Goal: Task Accomplishment & Management: Manage account settings

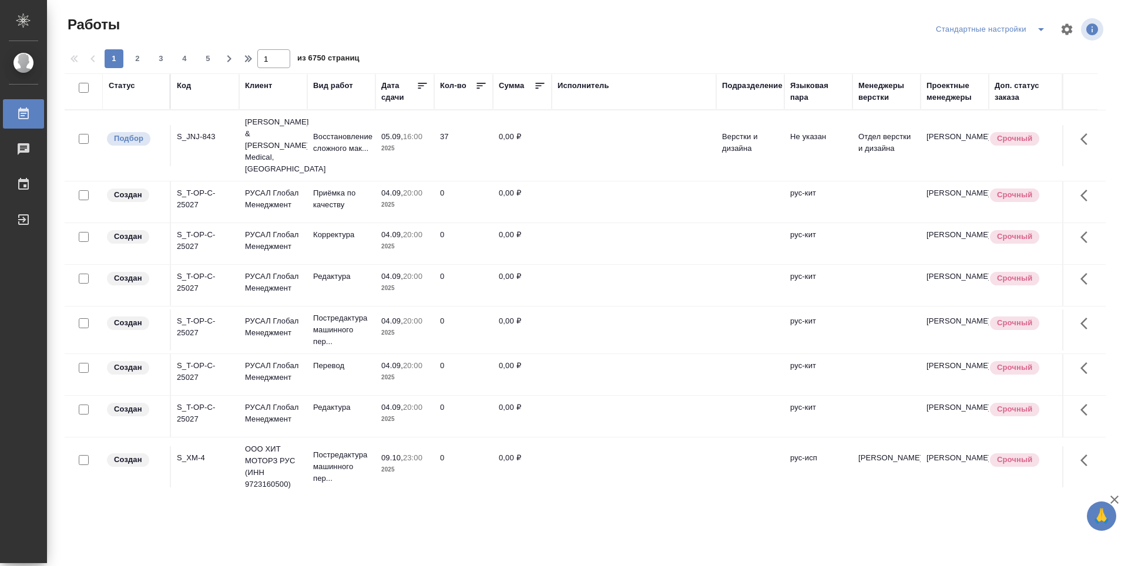
click at [742, 88] on div "Подразделение" at bounding box center [752, 86] width 61 height 12
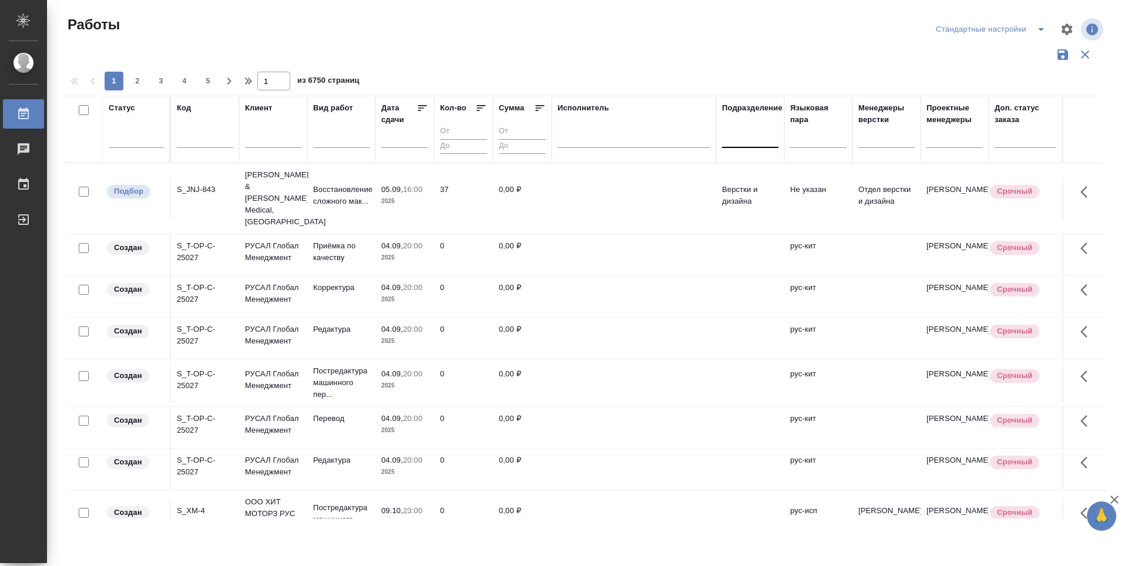
click at [763, 144] on div at bounding box center [750, 135] width 56 height 17
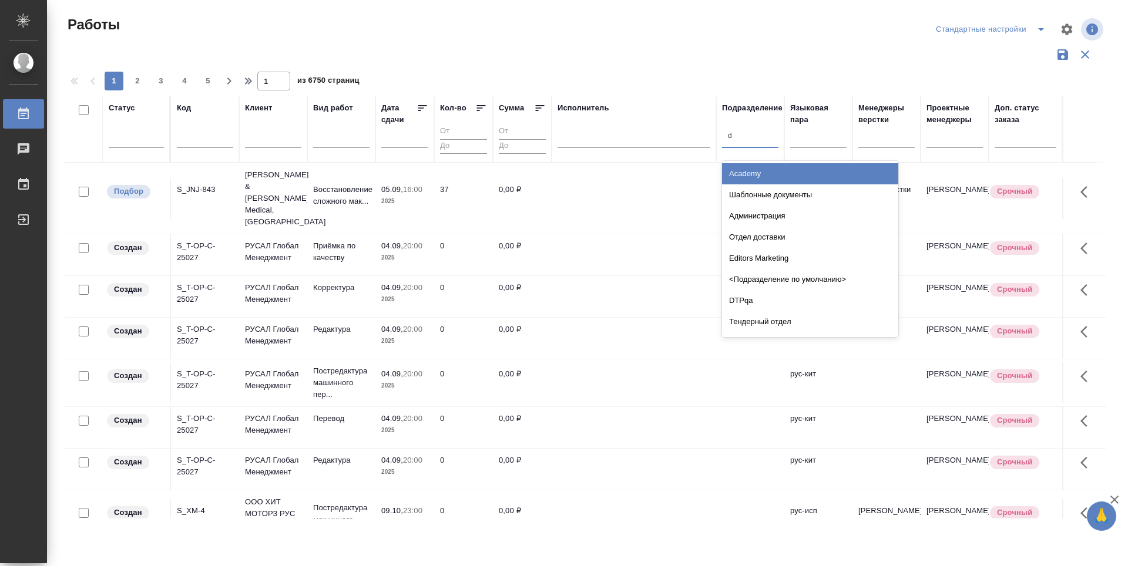
type input "dt"
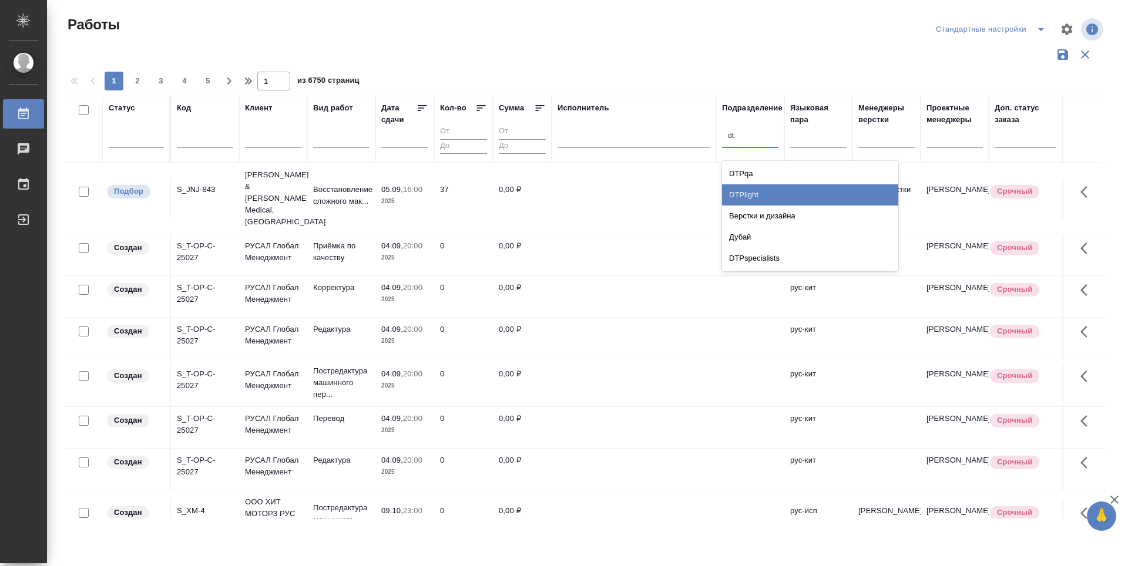
click at [815, 192] on div "DTPlight" at bounding box center [810, 194] width 176 height 21
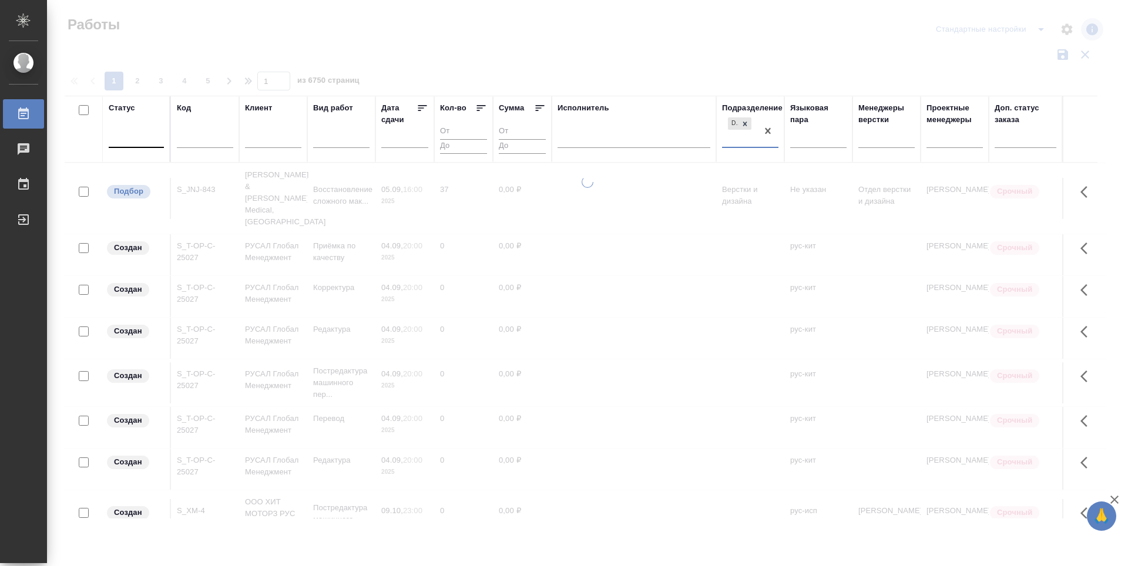
click at [140, 143] on div at bounding box center [136, 135] width 55 height 17
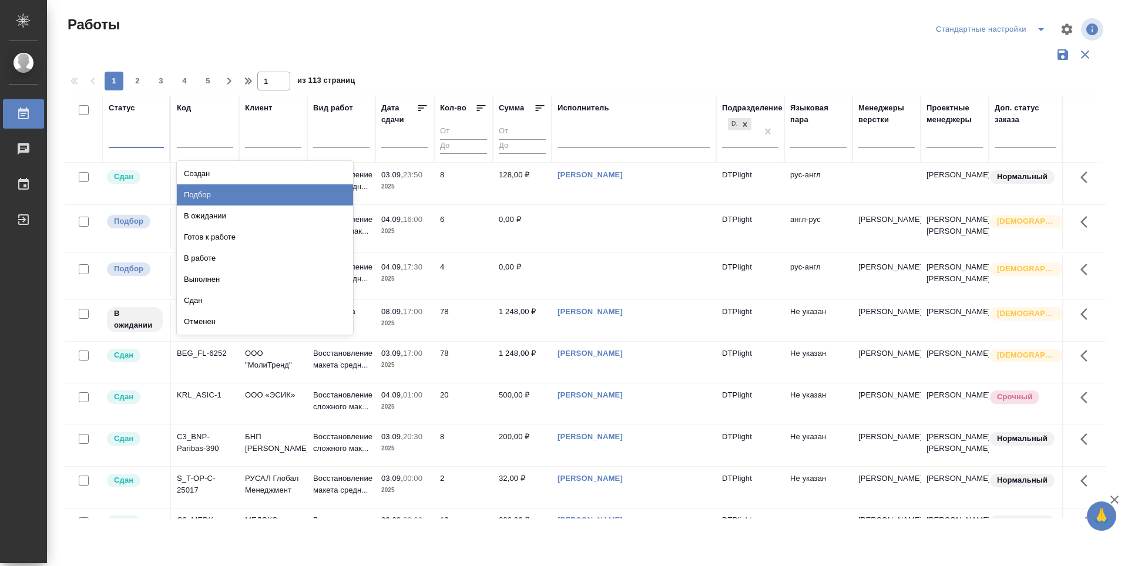
click at [299, 197] on div "Подбор" at bounding box center [265, 194] width 176 height 21
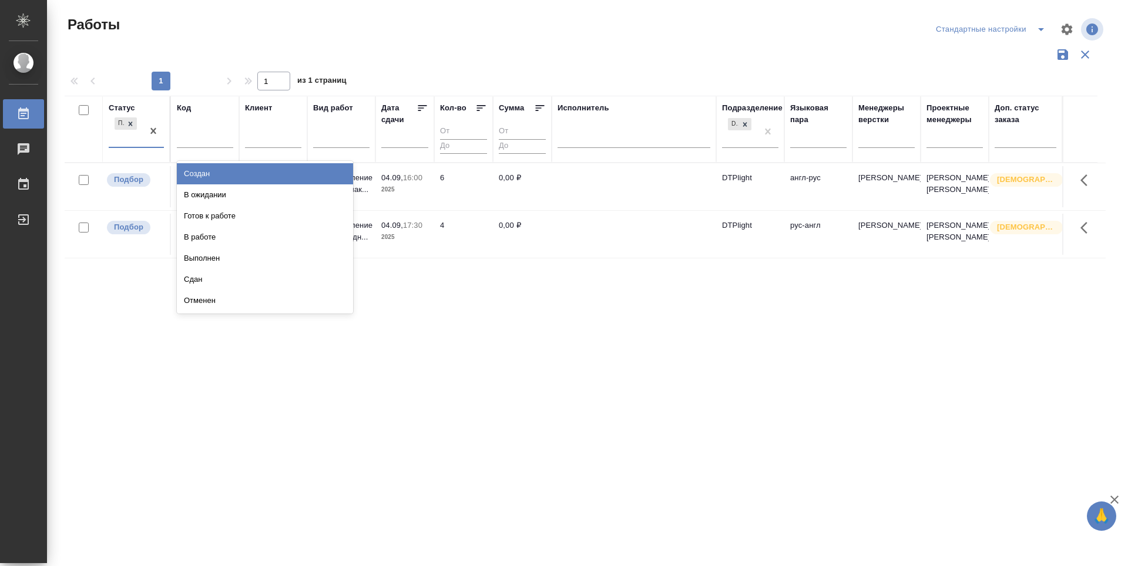
click at [122, 145] on div "Подбор" at bounding box center [126, 131] width 34 height 32
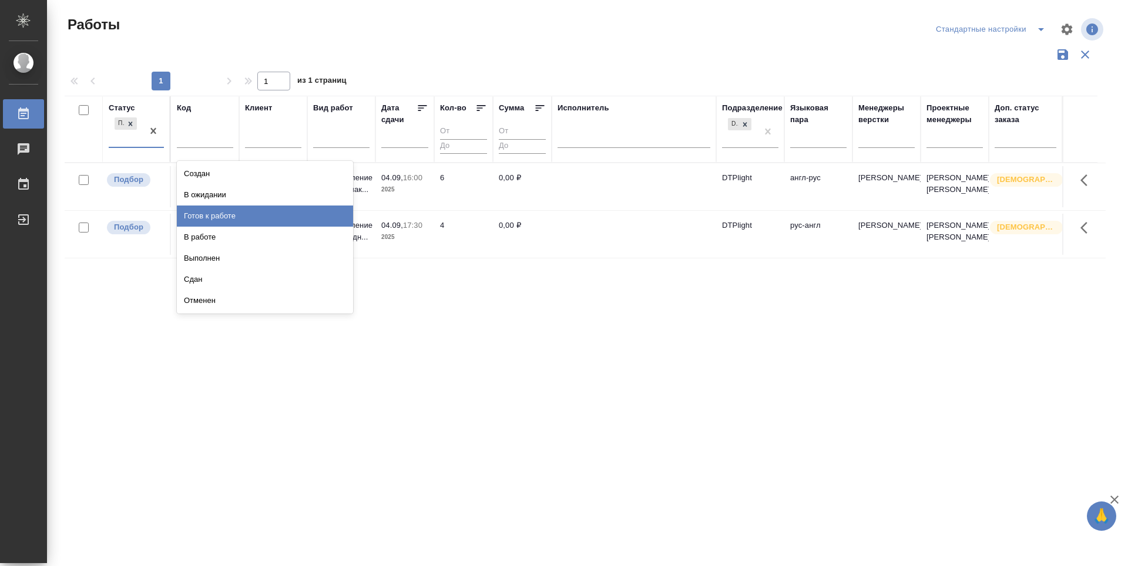
click at [219, 217] on div "Готов к работе" at bounding box center [265, 216] width 176 height 21
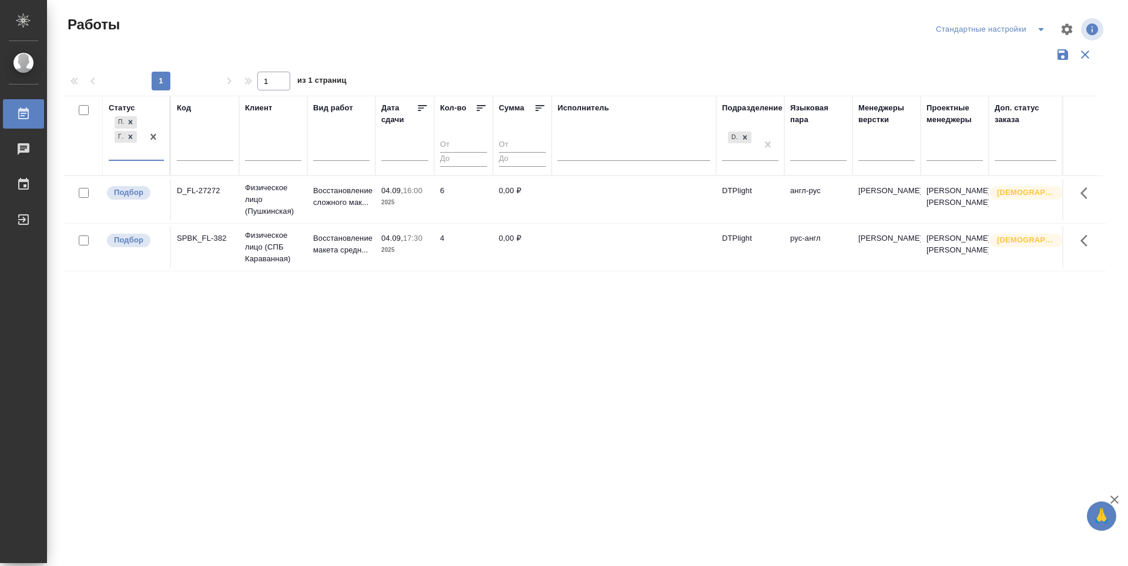
click at [112, 152] on div "Подбор Готов к работе" at bounding box center [126, 137] width 34 height 46
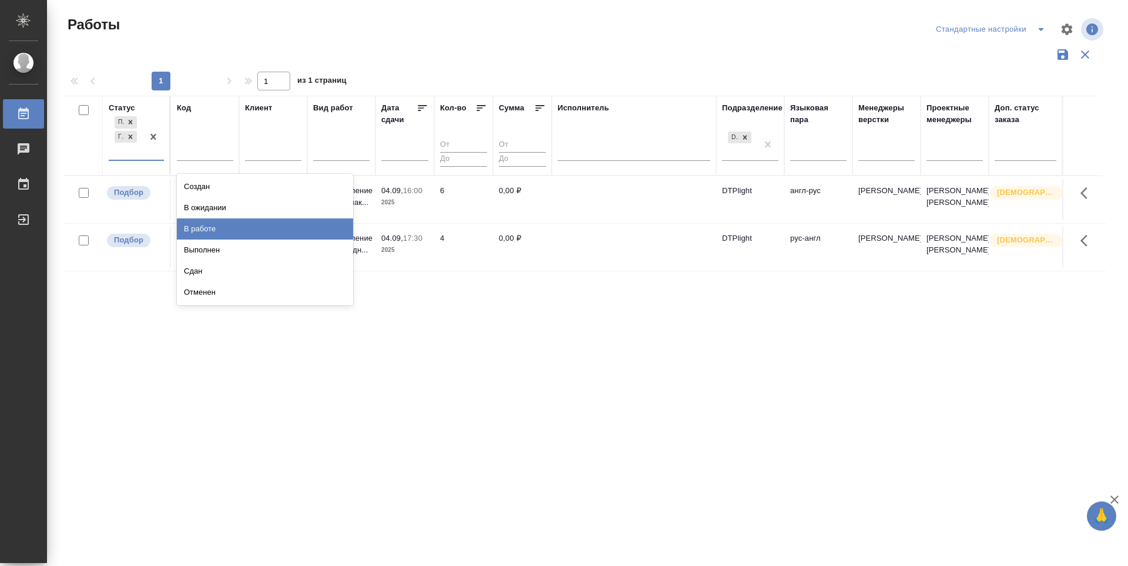
click at [212, 226] on div "В работе" at bounding box center [265, 229] width 176 height 21
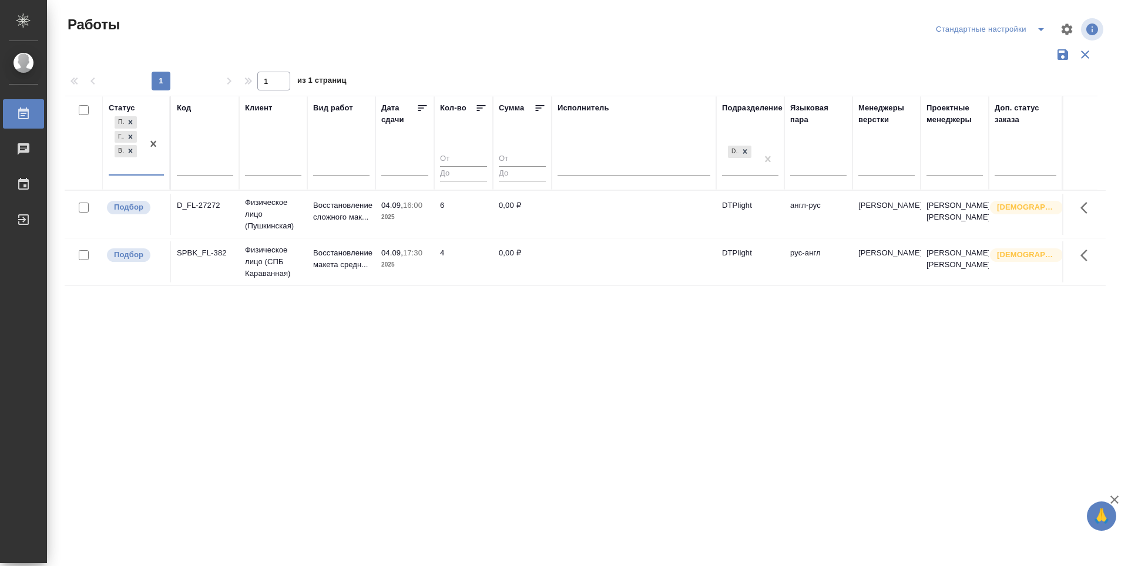
click at [422, 106] on icon at bounding box center [423, 108] width 12 height 12
click at [575, 409] on div "Статус Подбор Готов к работе В работе Код Клиент Вид работ Дата сдачи Кол-во Су…" at bounding box center [585, 307] width 1041 height 423
click at [132, 213] on p "Подбор" at bounding box center [128, 207] width 29 height 12
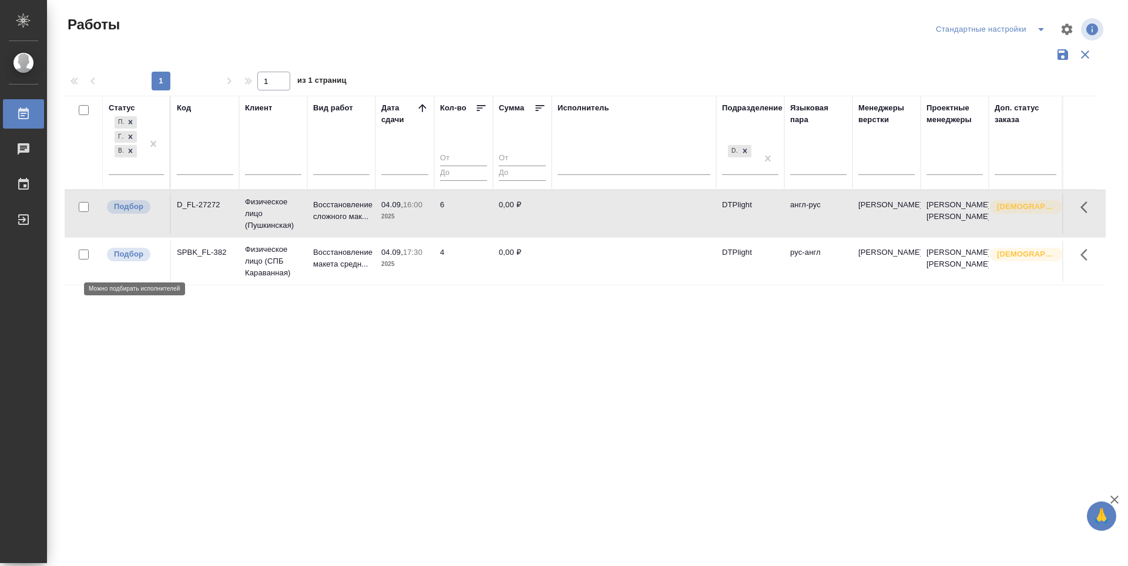
click at [125, 260] on p "Подбор" at bounding box center [128, 255] width 29 height 12
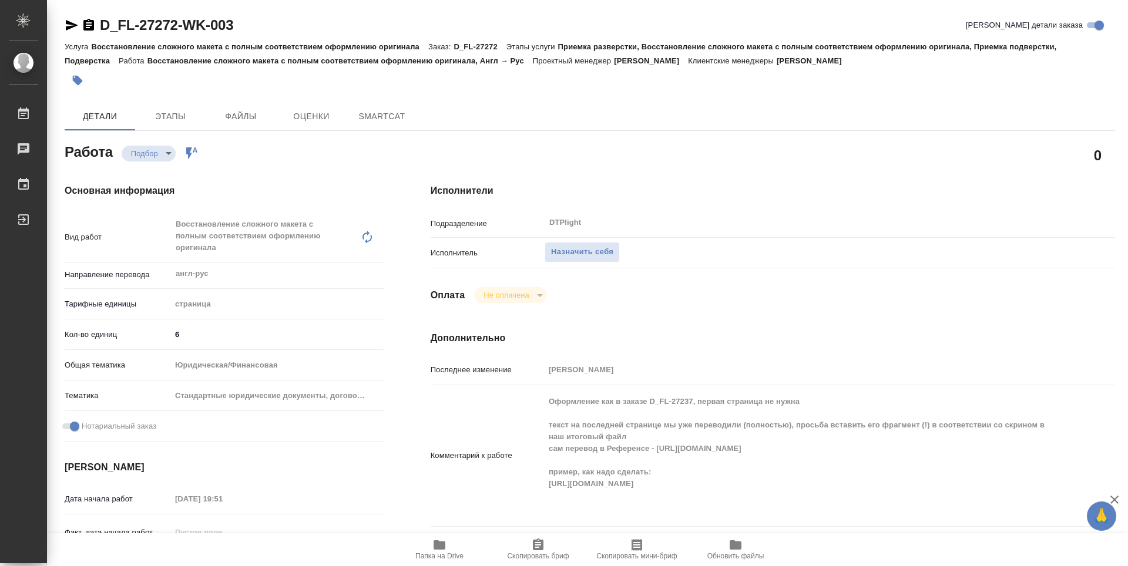
type textarea "x"
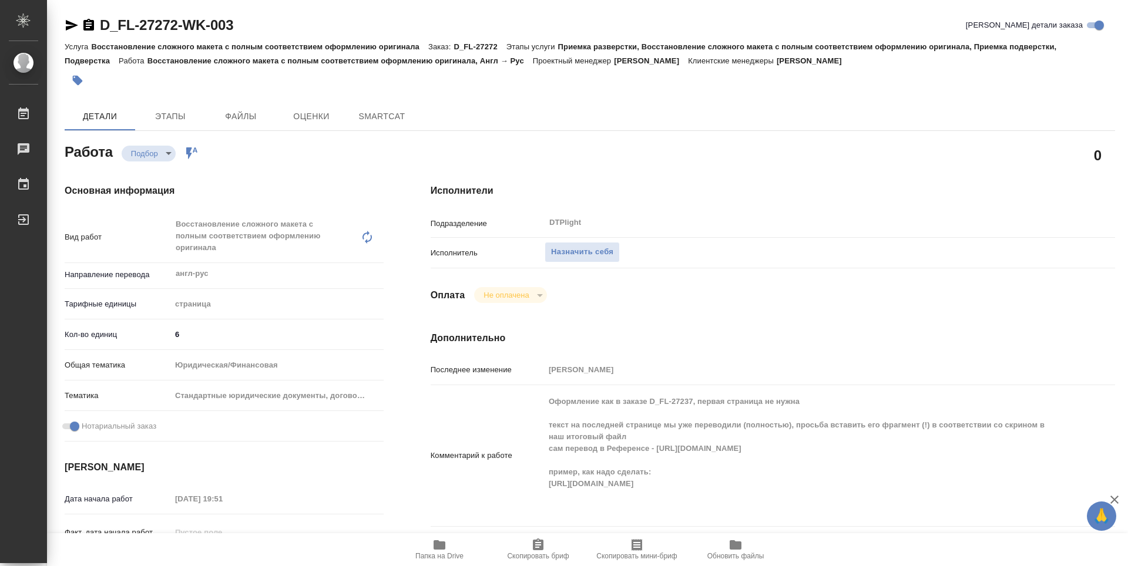
type textarea "x"
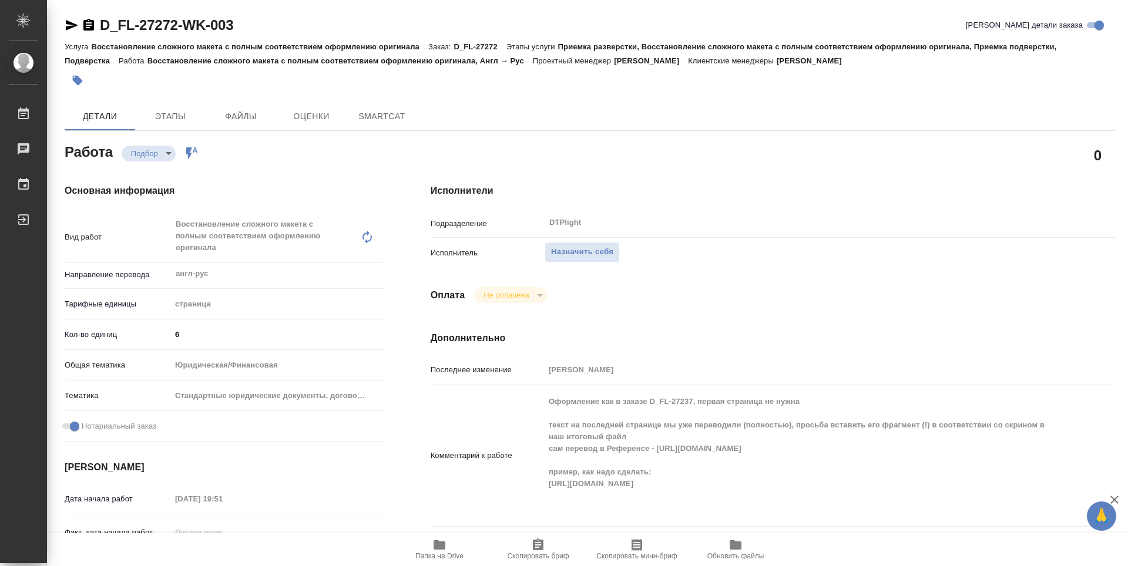
type textarea "x"
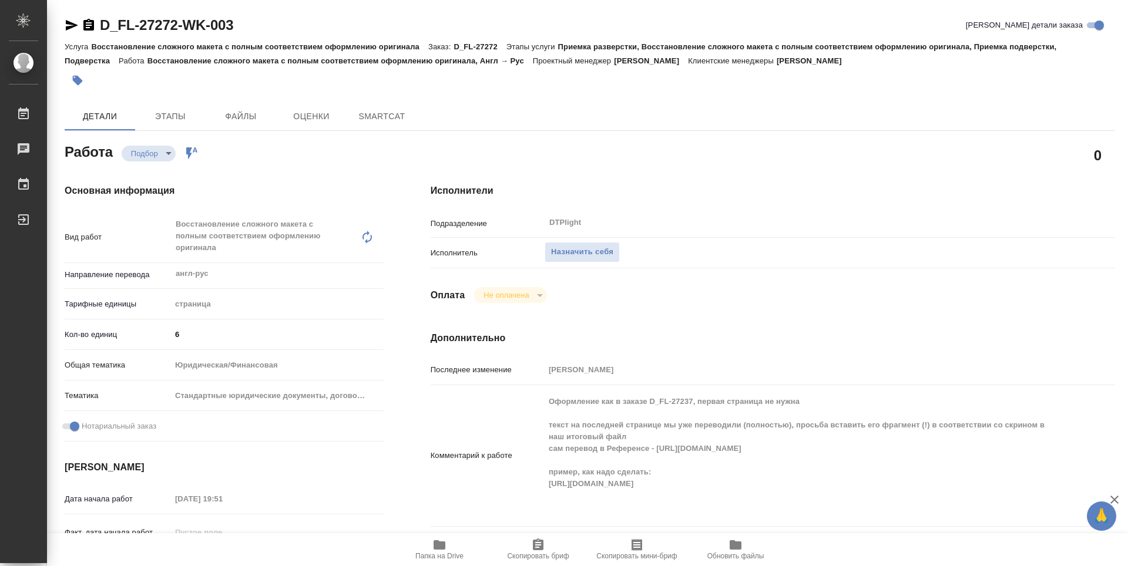
type textarea "x"
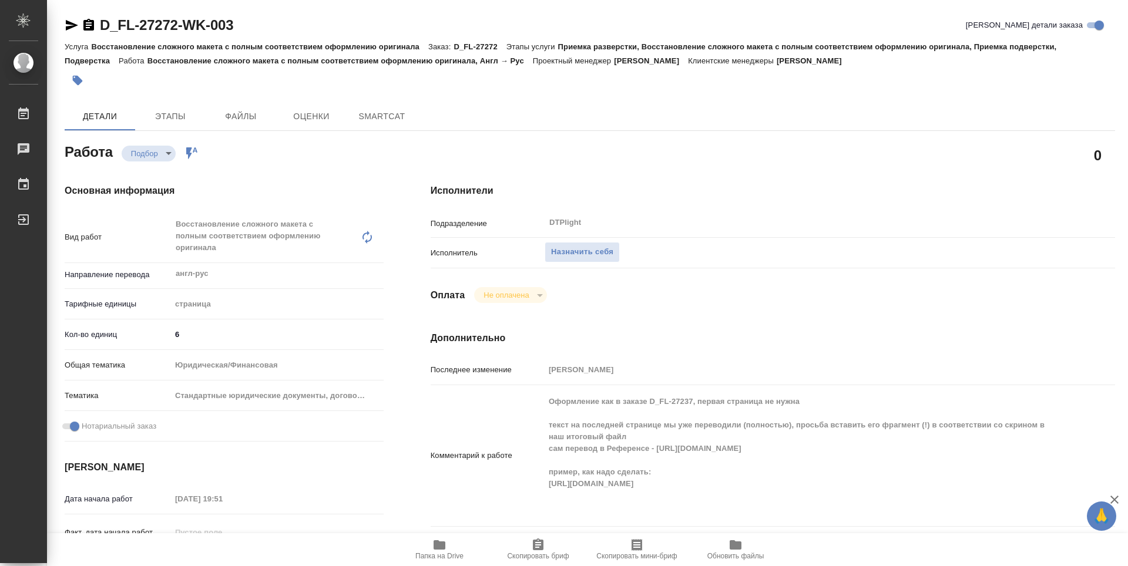
type textarea "x"
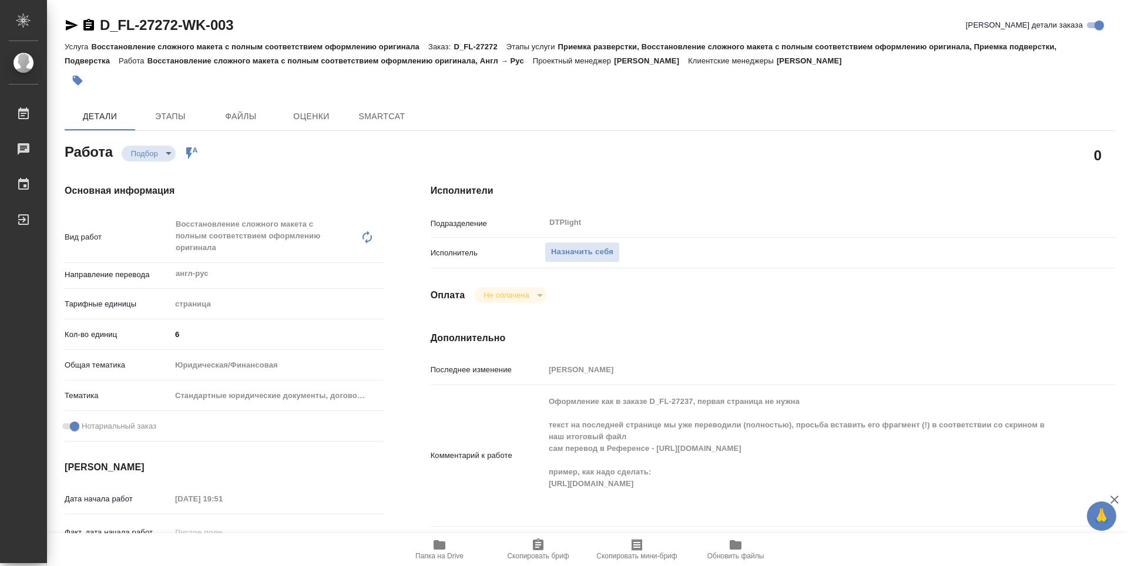
type textarea "x"
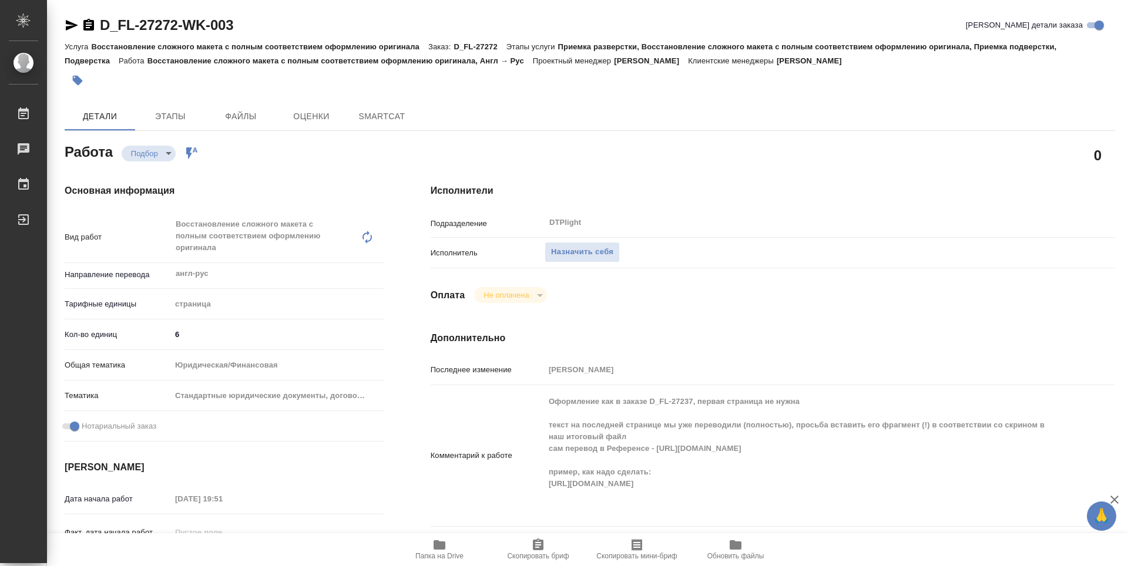
type textarea "x"
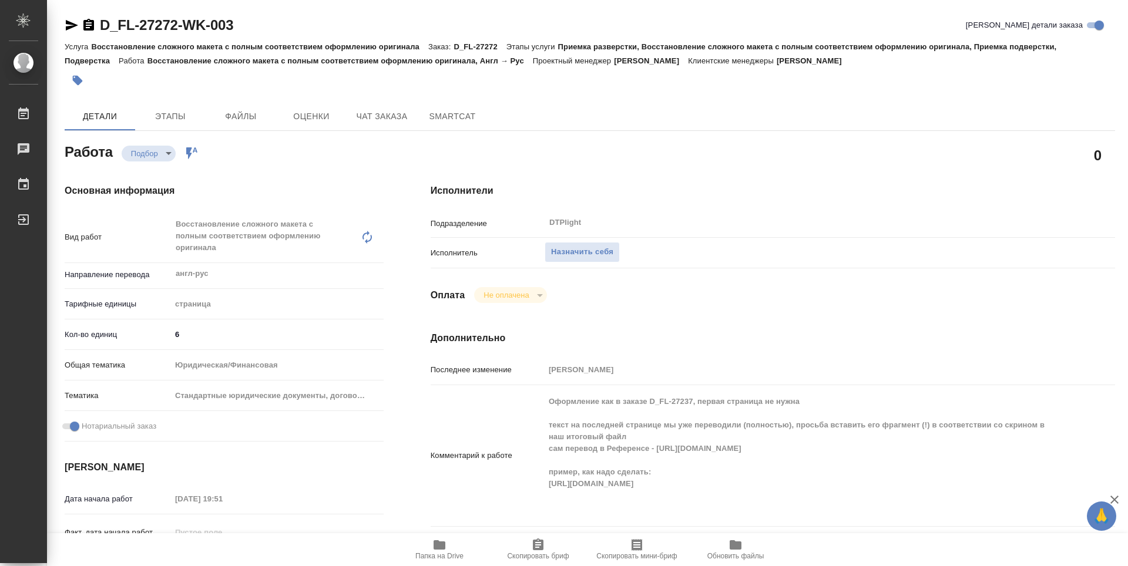
click at [780, 296] on div "Оплата Не оплачена notPayed" at bounding box center [773, 295] width 684 height 16
type textarea "x"
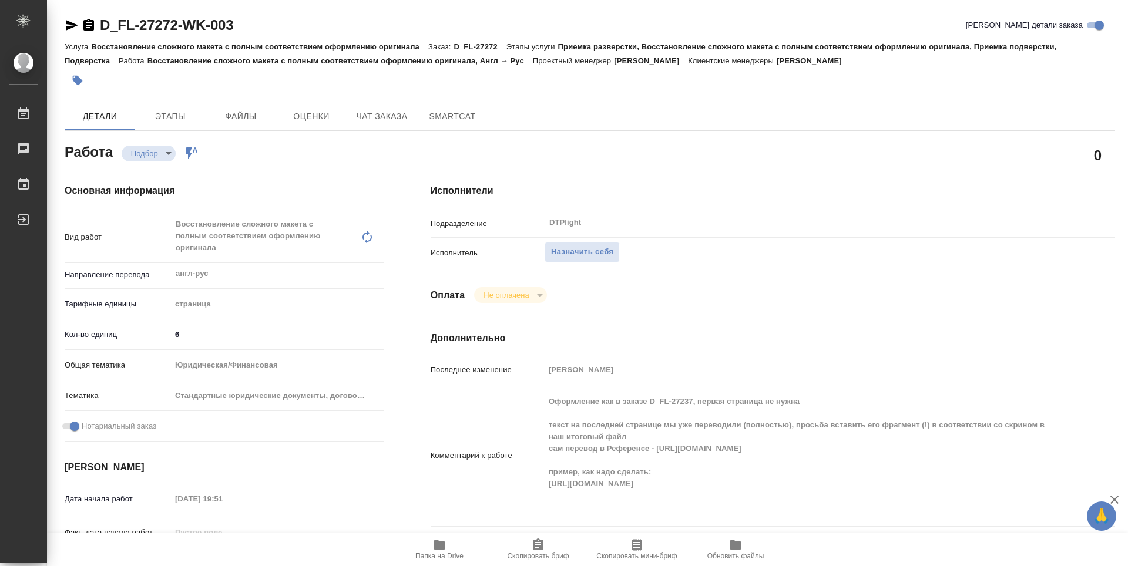
type textarea "x"
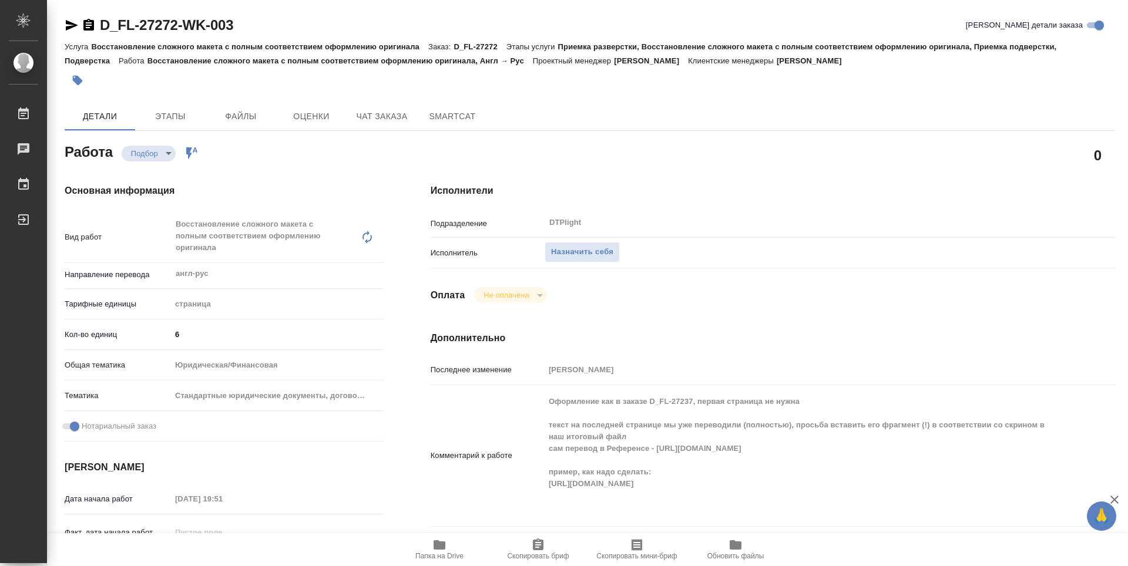
type textarea "x"
click at [447, 542] on span "Папка на Drive" at bounding box center [439, 549] width 85 height 22
click at [762, 340] on h4 "Дополнительно" at bounding box center [773, 338] width 684 height 14
type textarea "x"
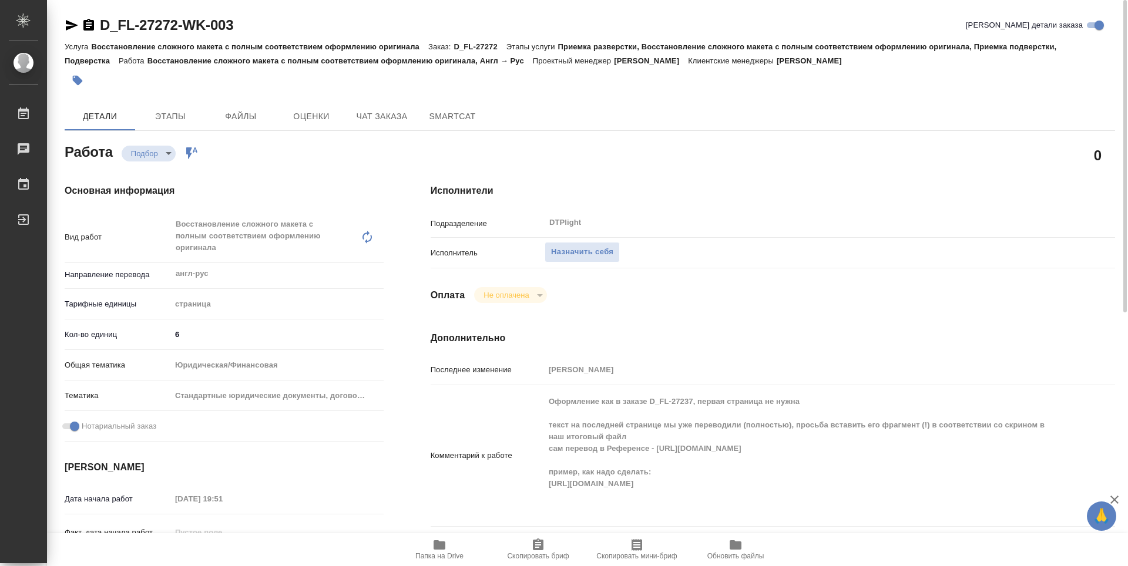
type textarea "x"
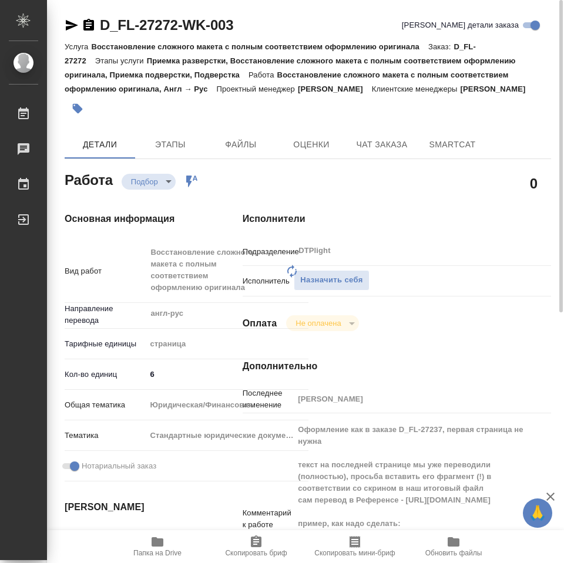
type textarea "x"
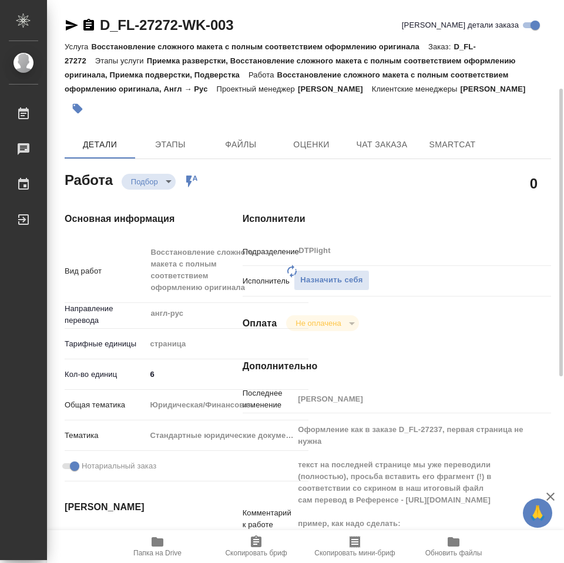
scroll to position [59, 0]
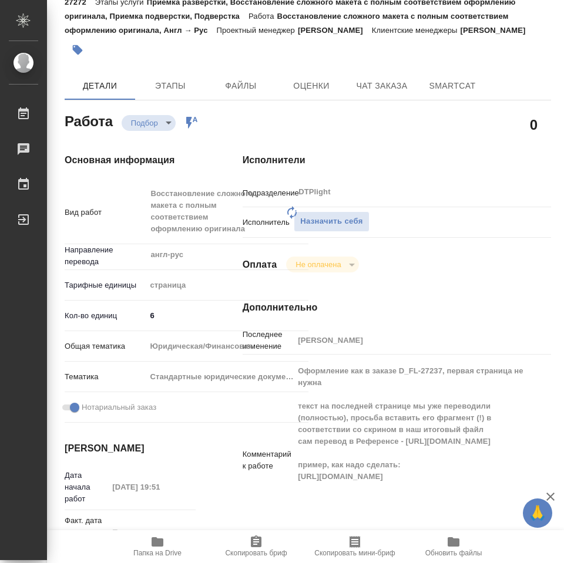
type textarea "x"
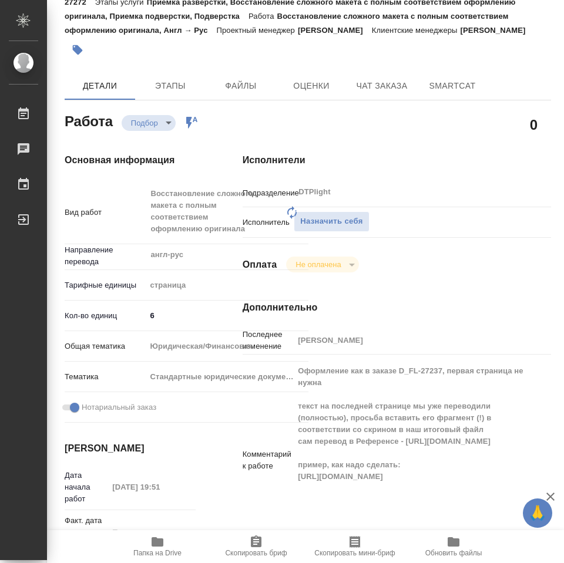
type textarea "x"
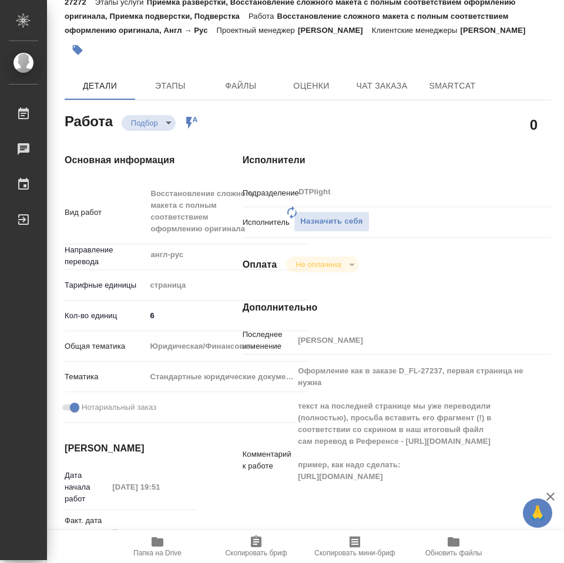
type textarea "x"
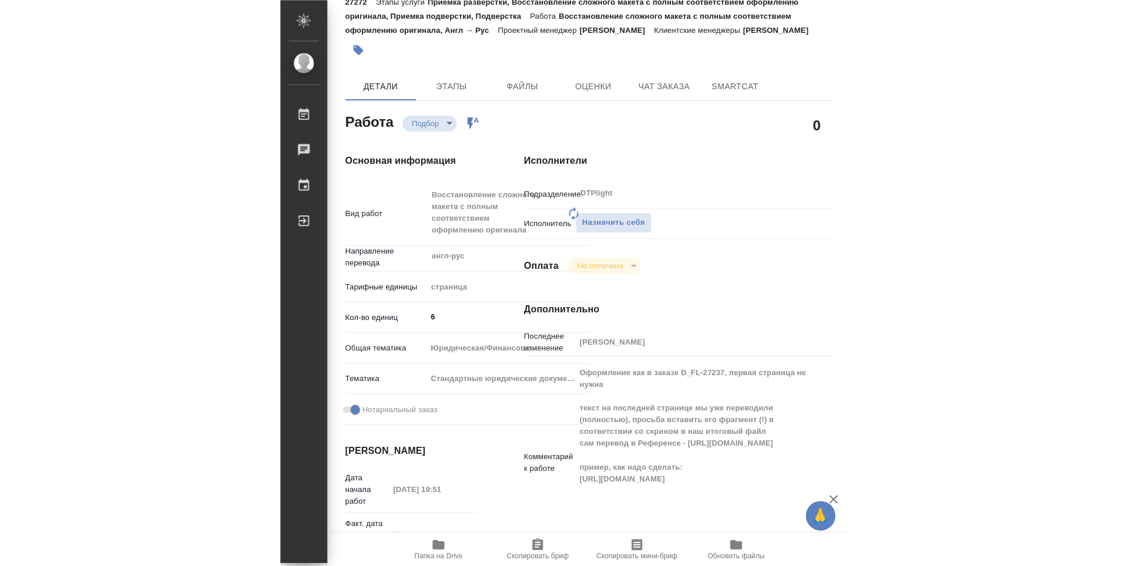
scroll to position [117, 0]
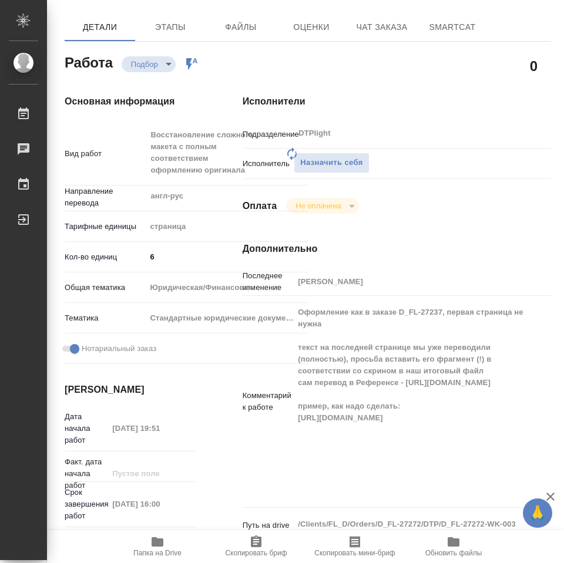
type textarea "x"
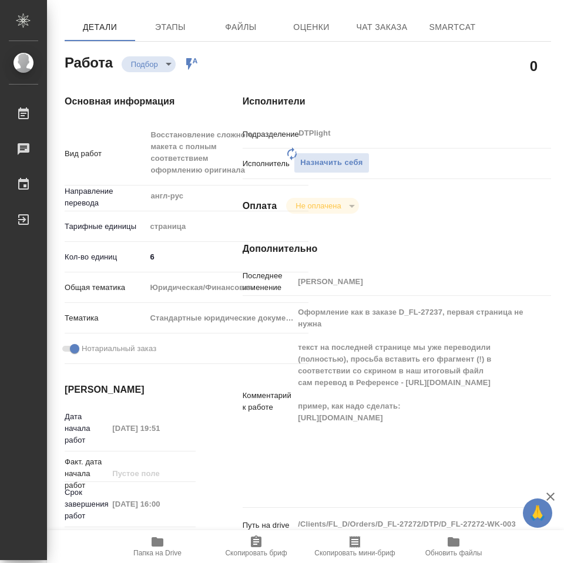
type textarea "x"
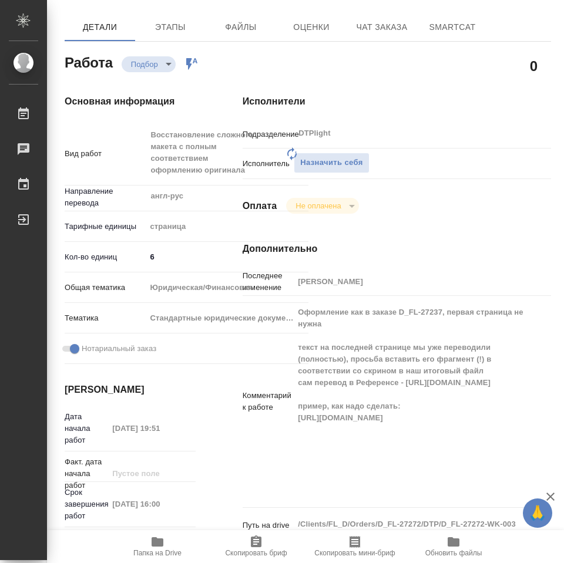
type textarea "x"
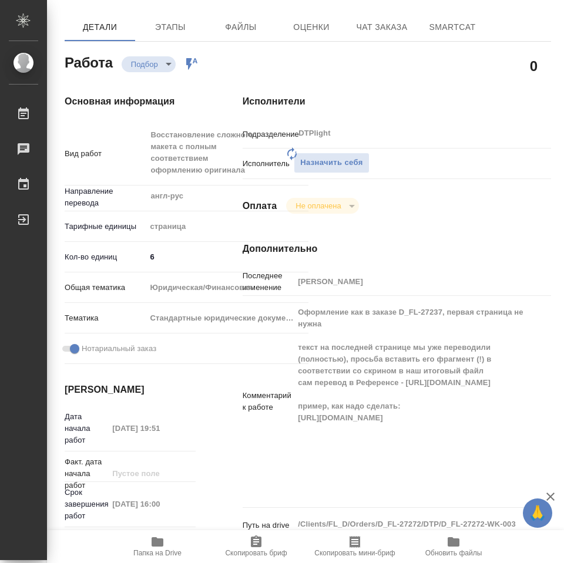
type textarea "x"
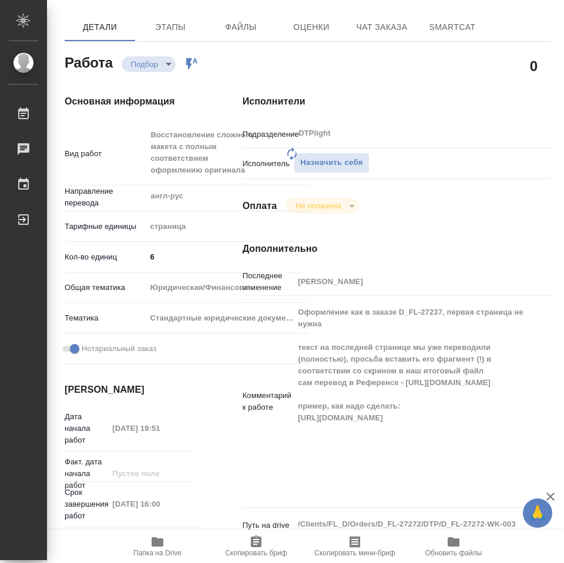
type textarea "x"
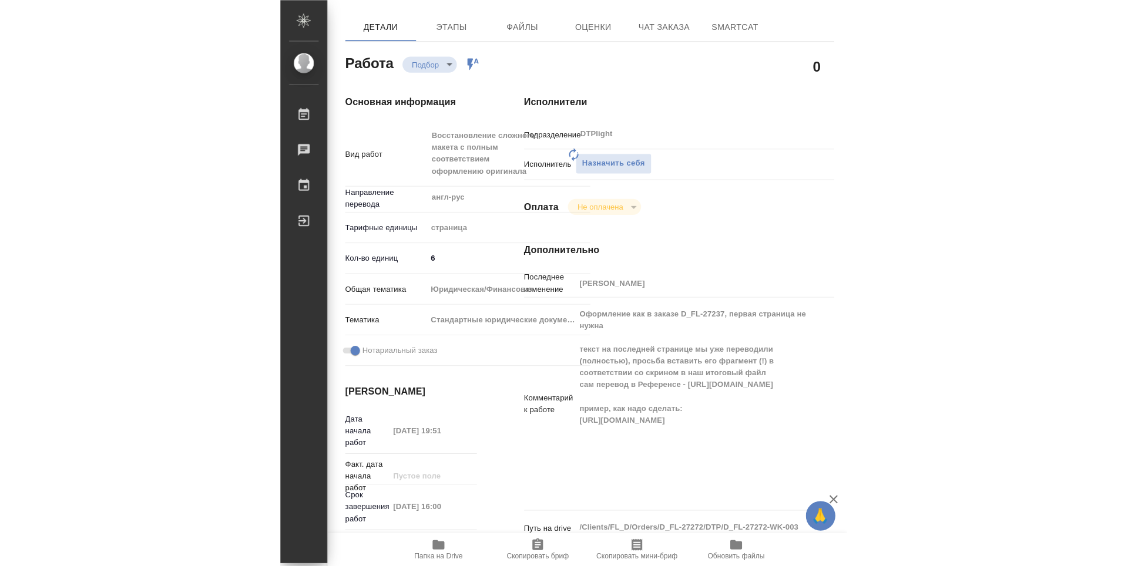
scroll to position [75, 0]
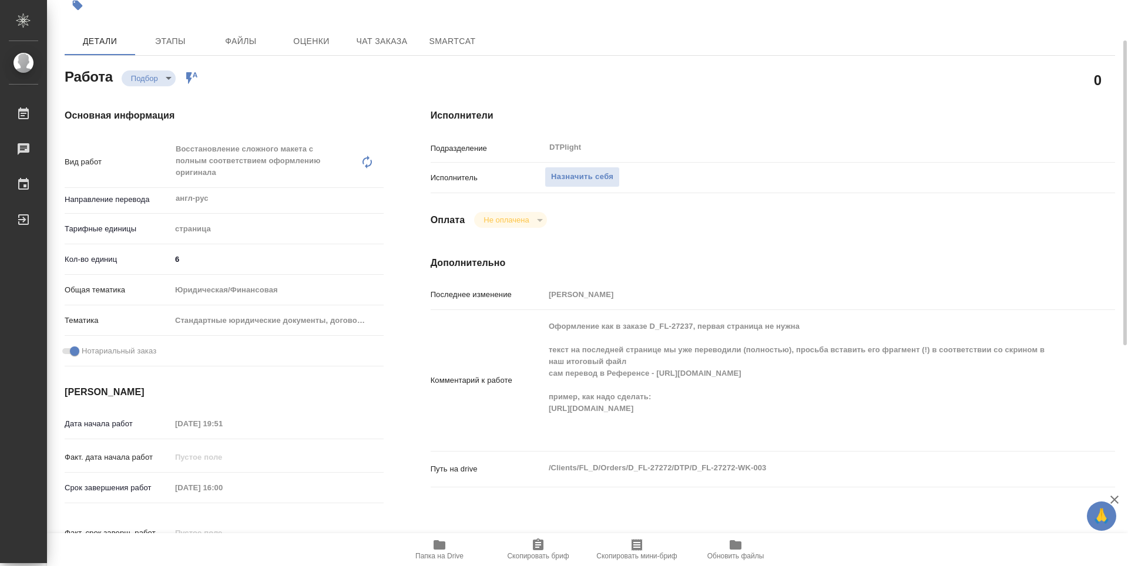
type textarea "x"
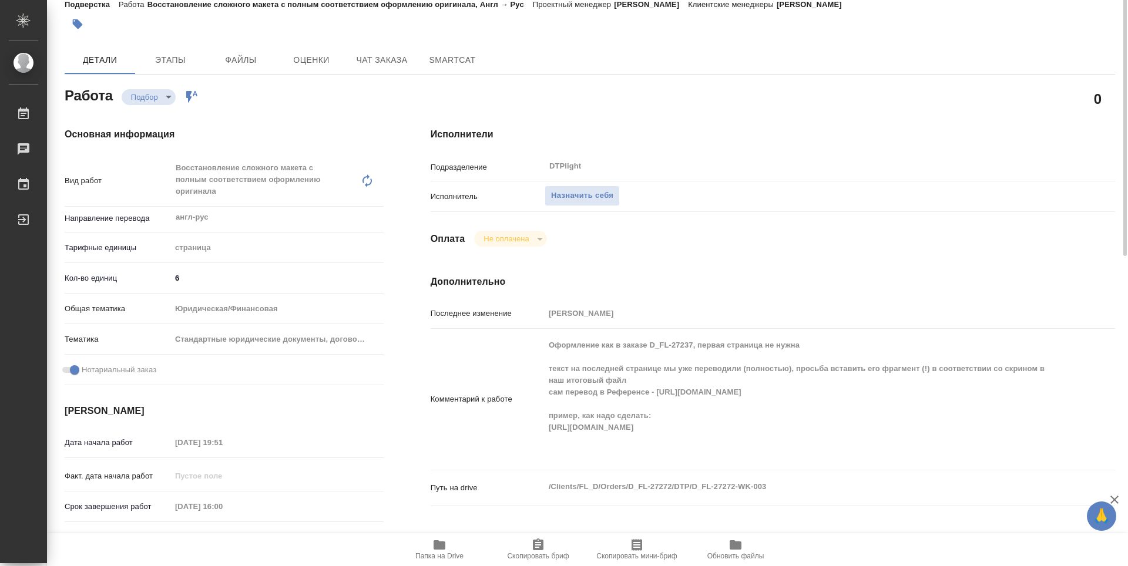
scroll to position [0, 0]
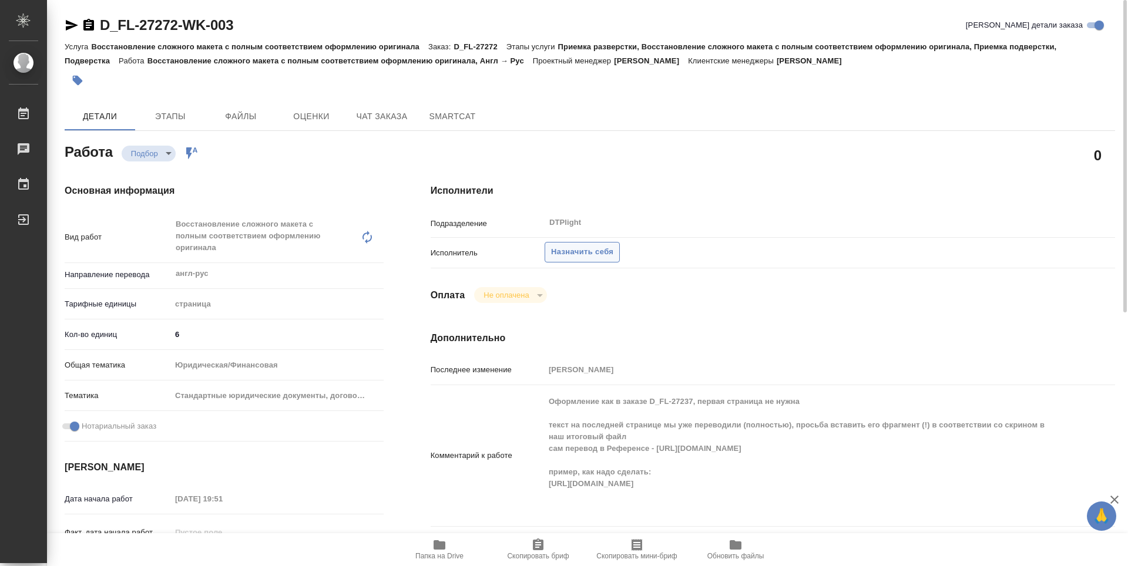
click at [600, 250] on span "Назначить себя" at bounding box center [582, 253] width 62 height 14
type textarea "x"
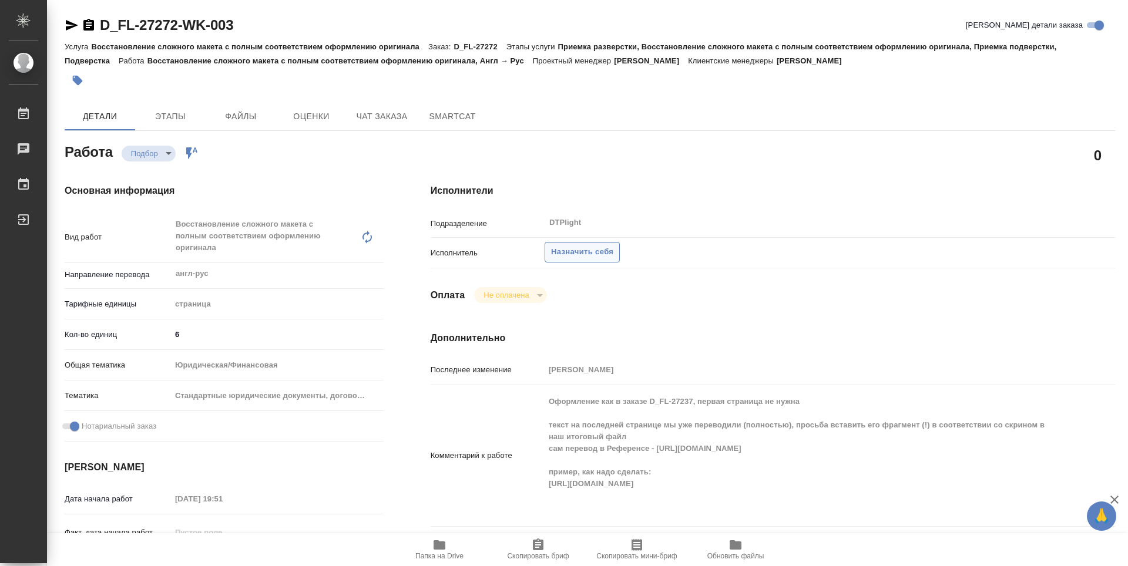
type textarea "x"
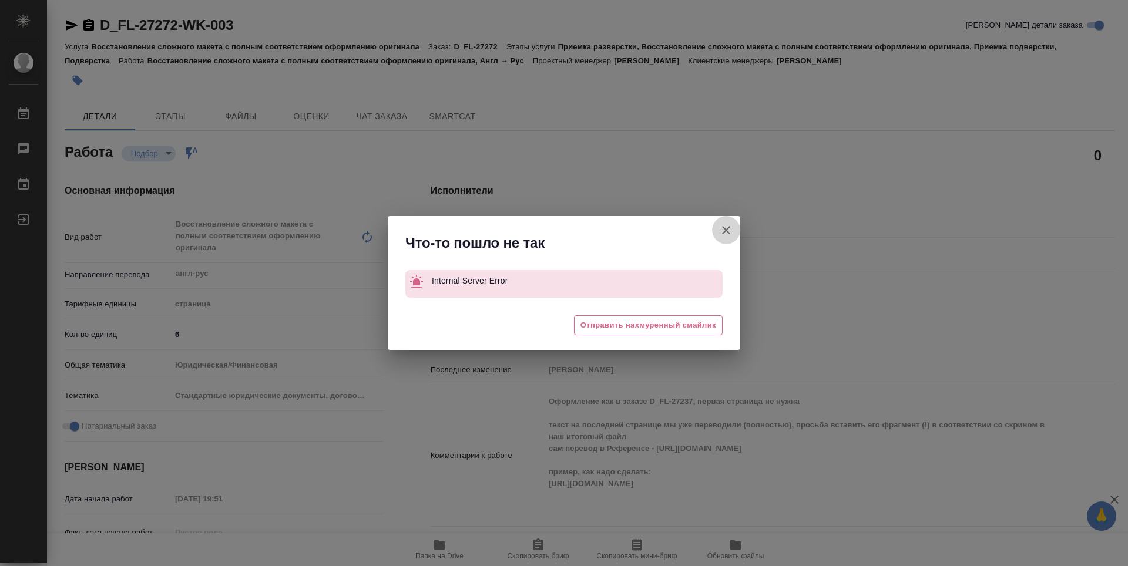
click at [727, 230] on icon "button" at bounding box center [726, 230] width 8 height 8
type textarea "x"
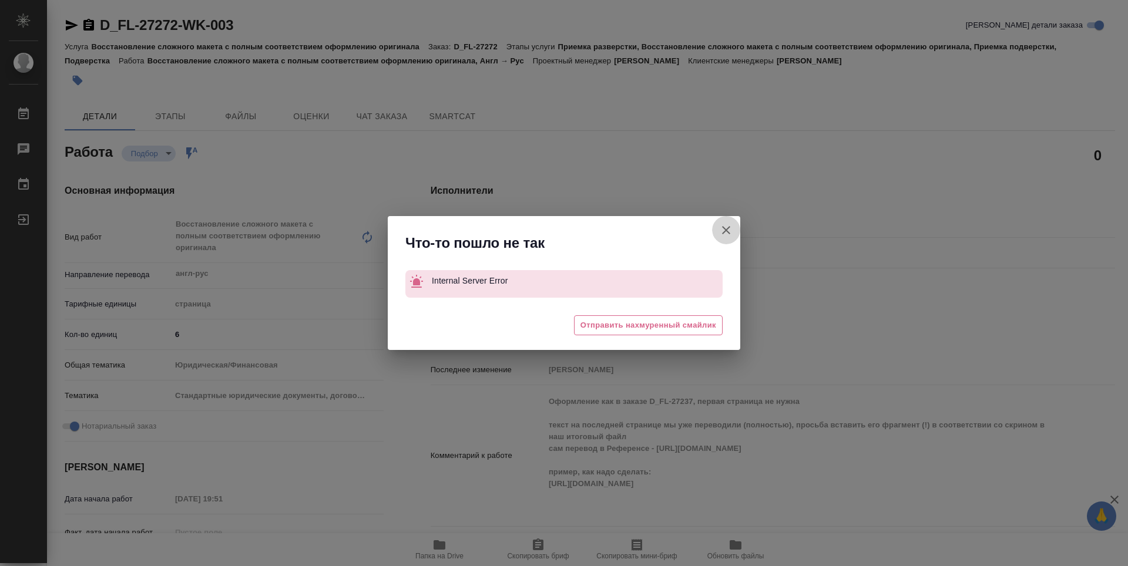
type textarea "x"
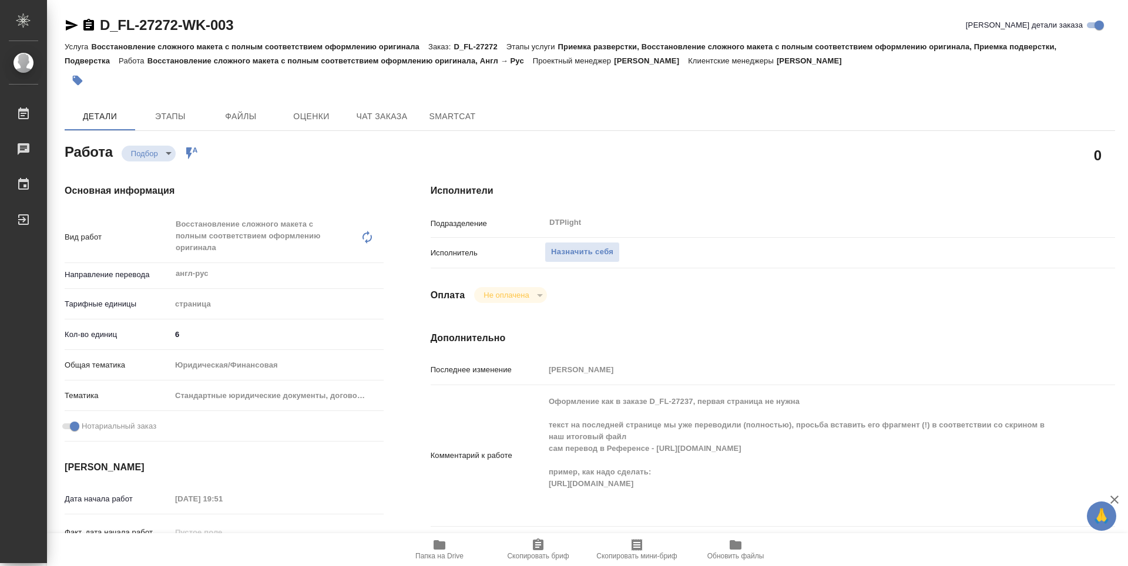
type textarea "x"
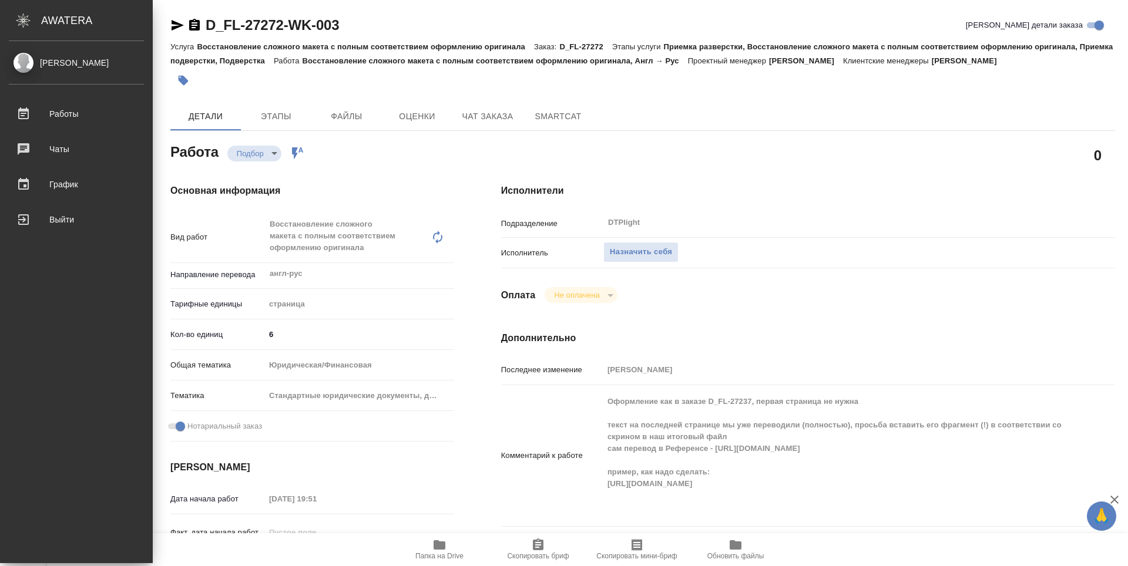
type textarea "x"
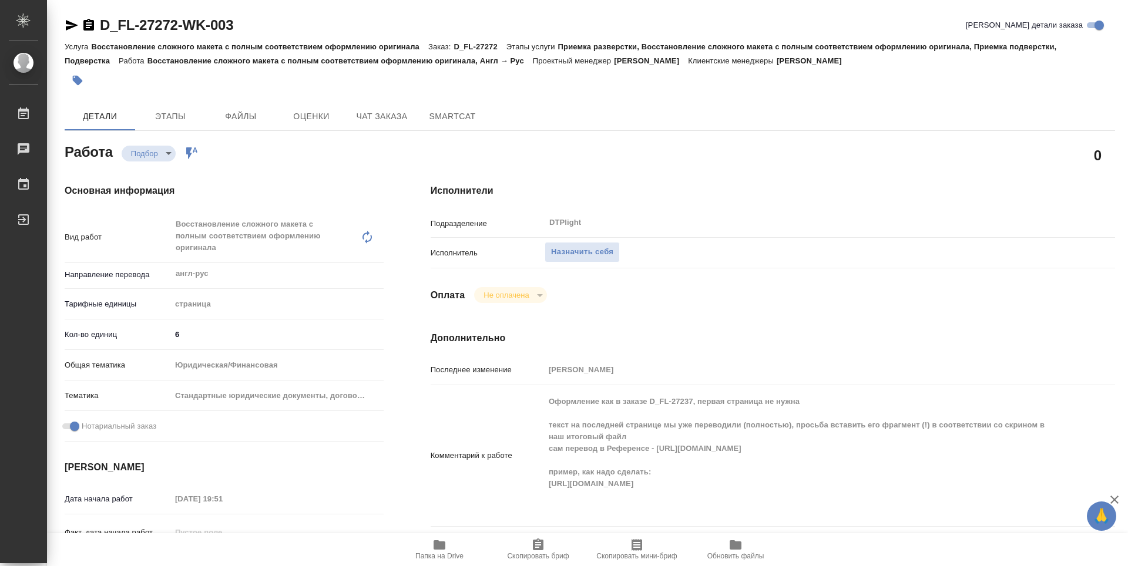
type textarea "x"
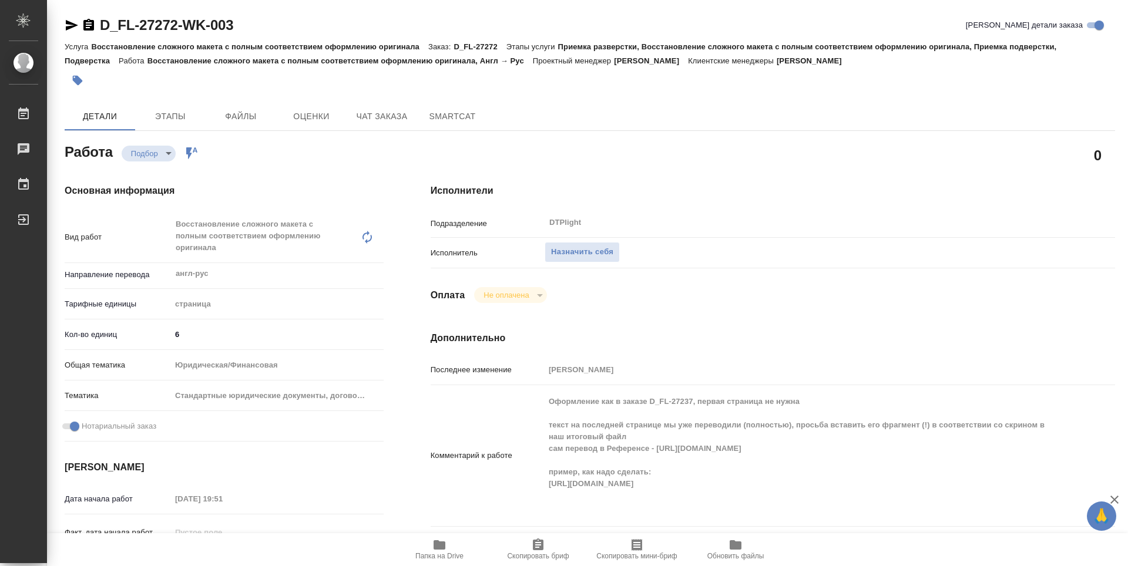
type textarea "x"
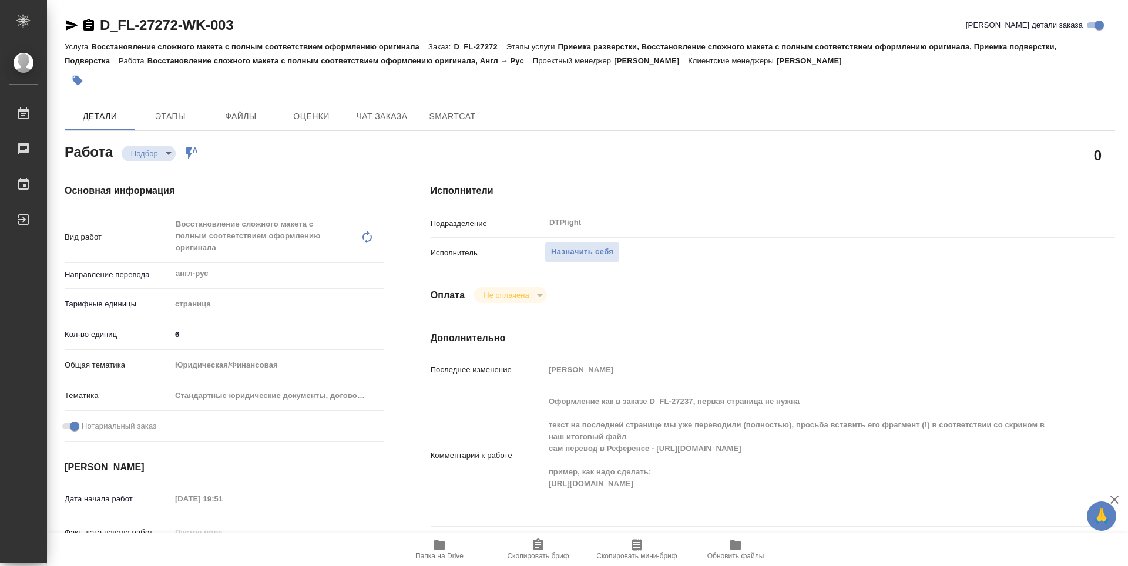
type textarea "x"
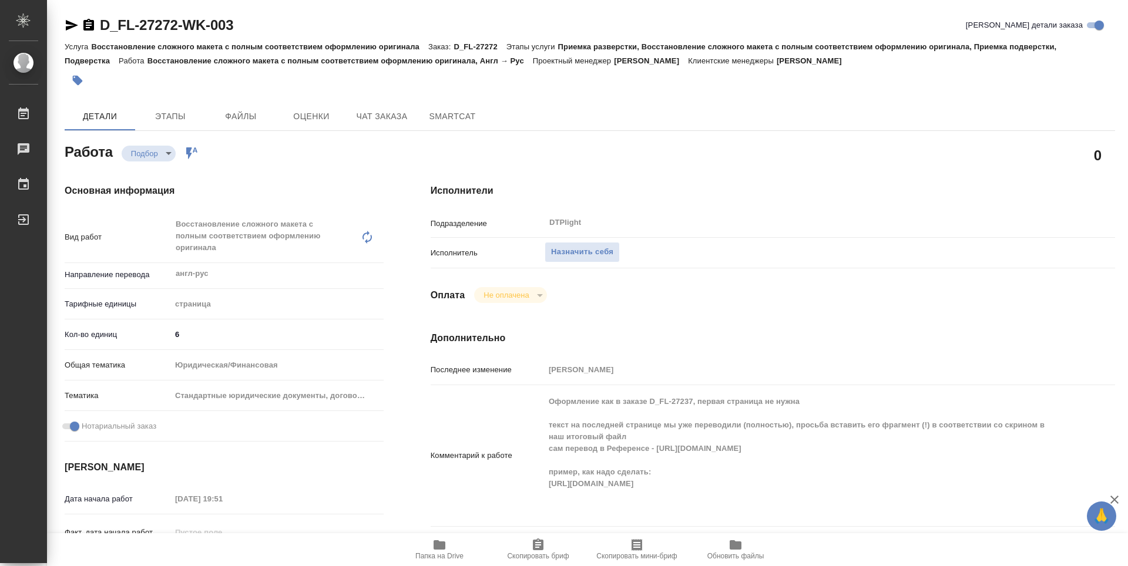
type textarea "x"
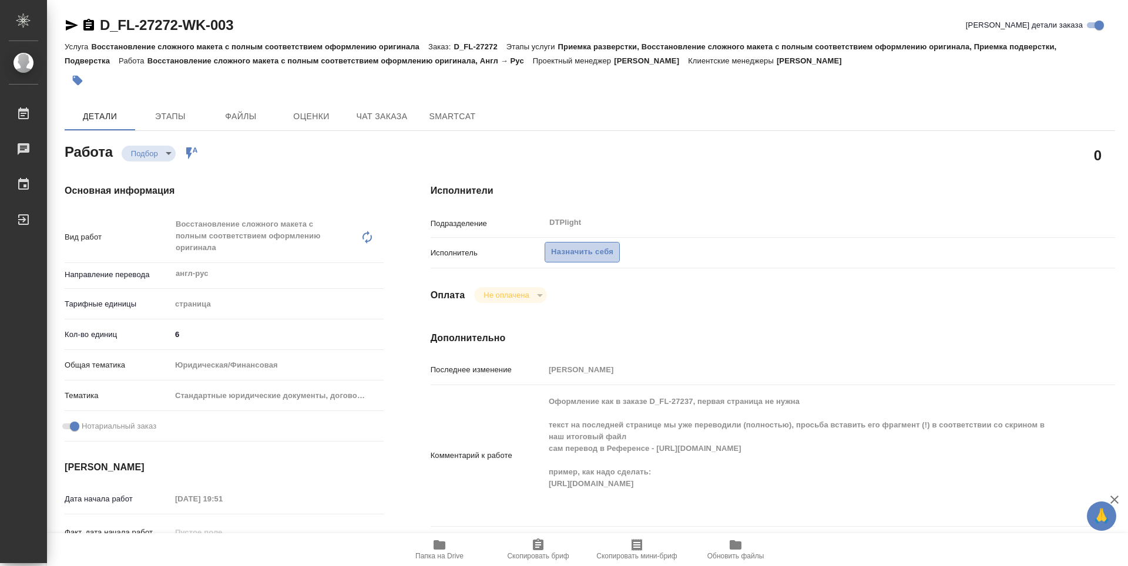
click at [602, 257] on span "Назначить себя" at bounding box center [582, 253] width 62 height 14
type textarea "x"
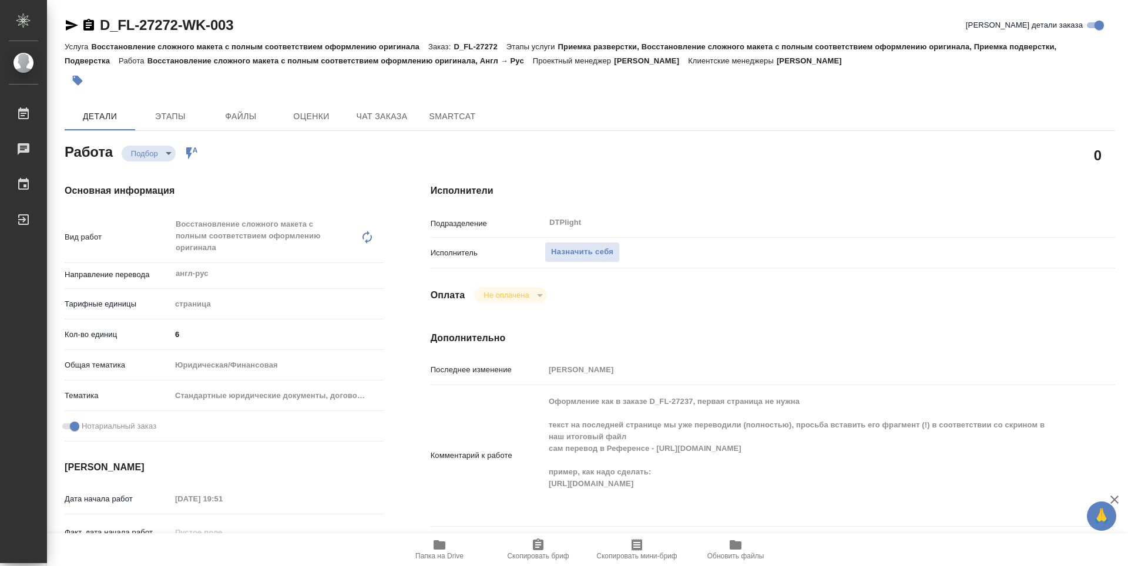
type textarea "x"
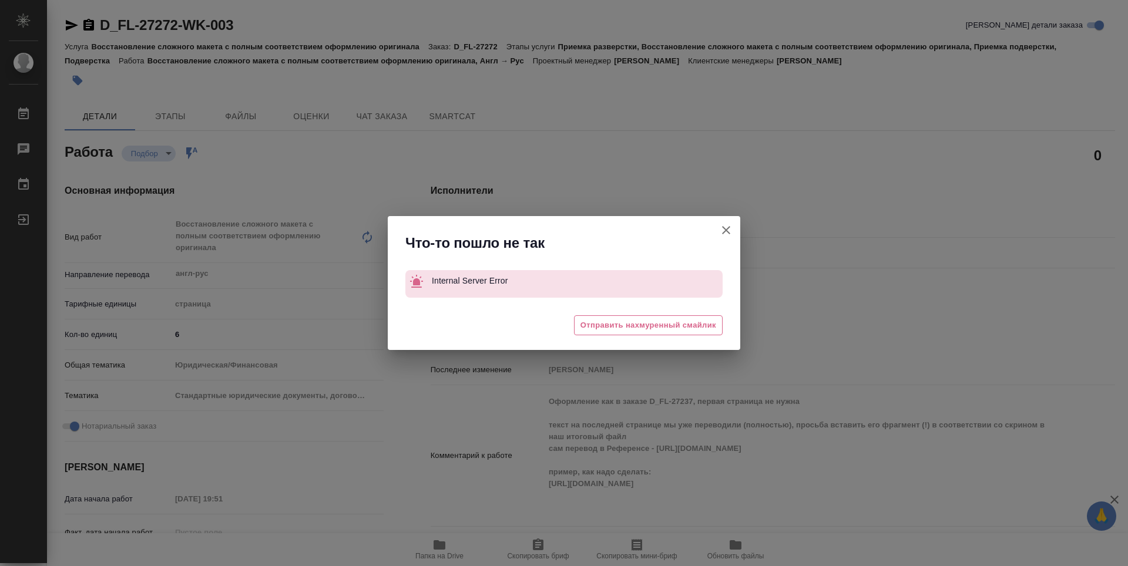
type textarea "x"
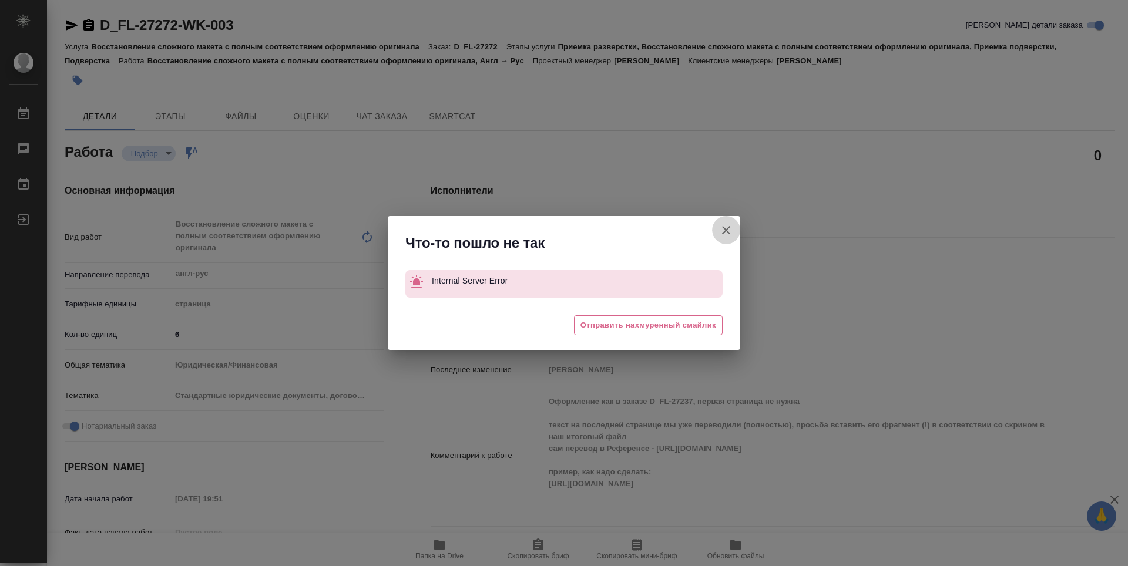
click at [731, 233] on icon "button" at bounding box center [726, 230] width 14 height 14
type textarea "x"
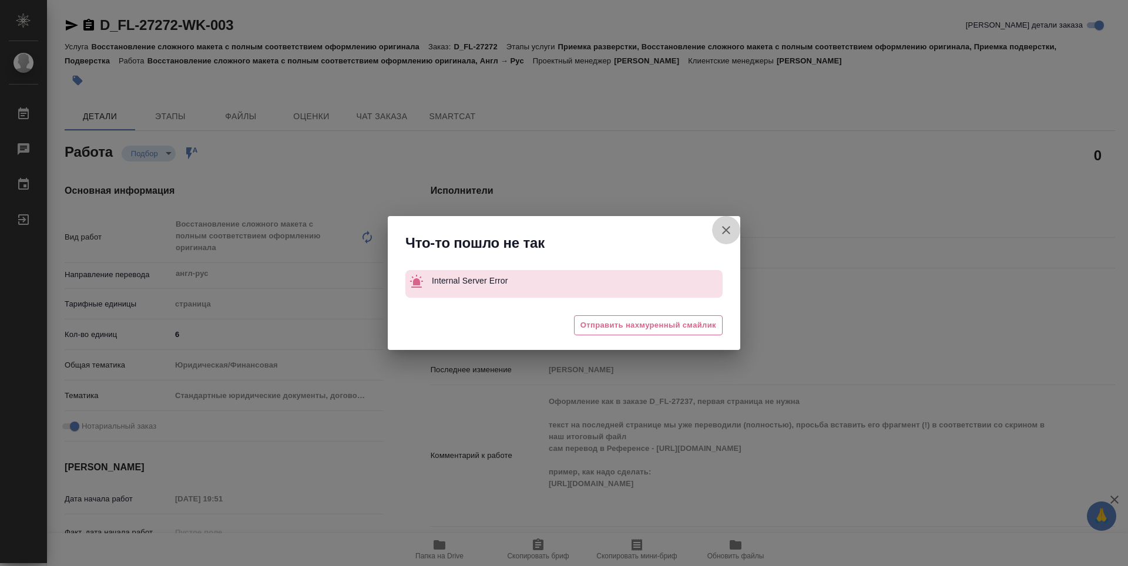
type textarea "x"
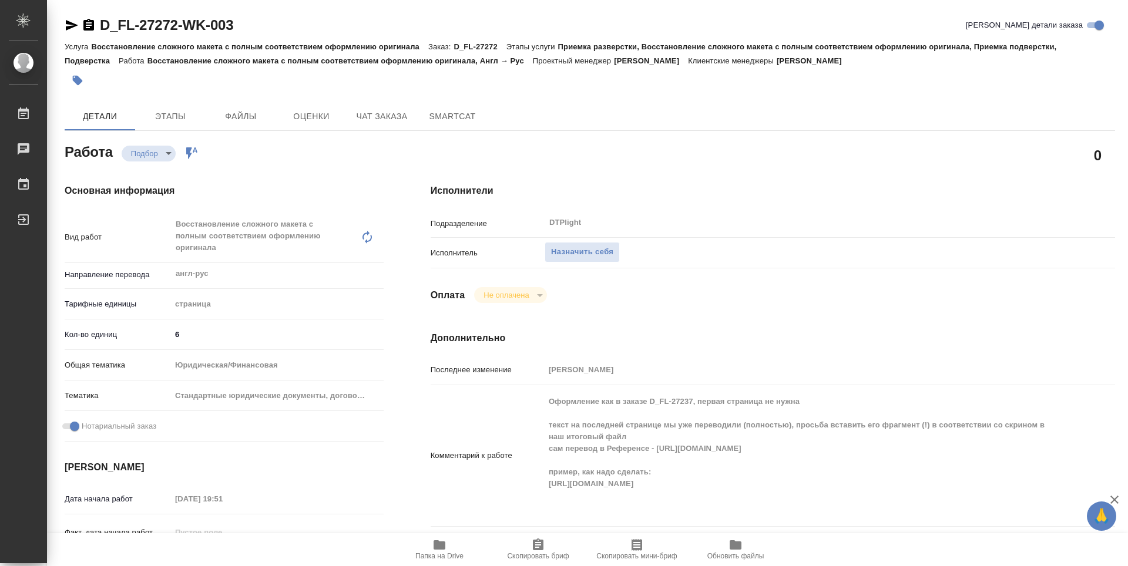
type textarea "x"
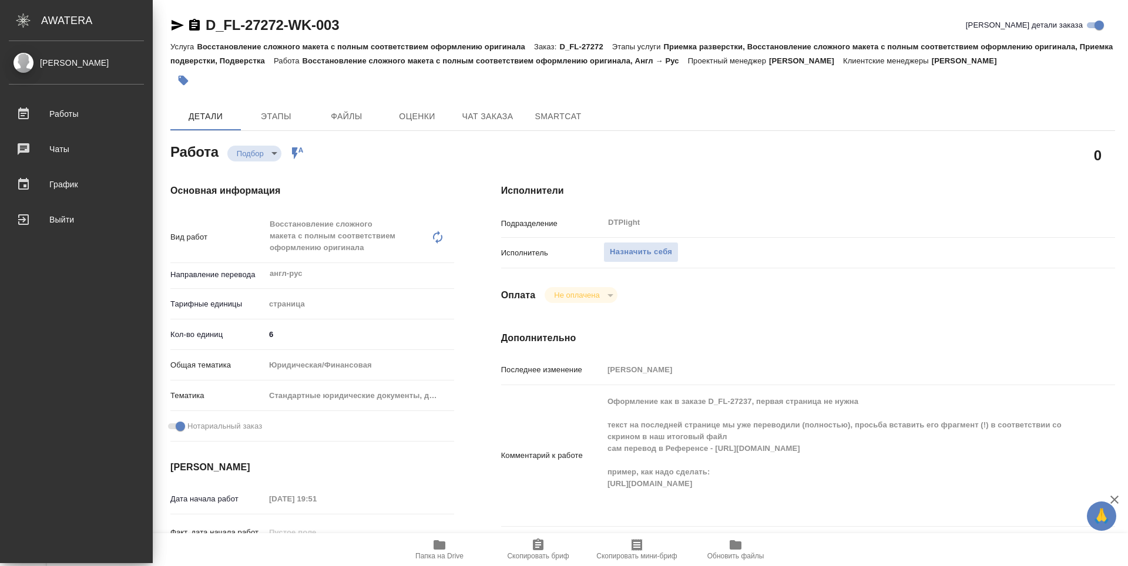
type textarea "x"
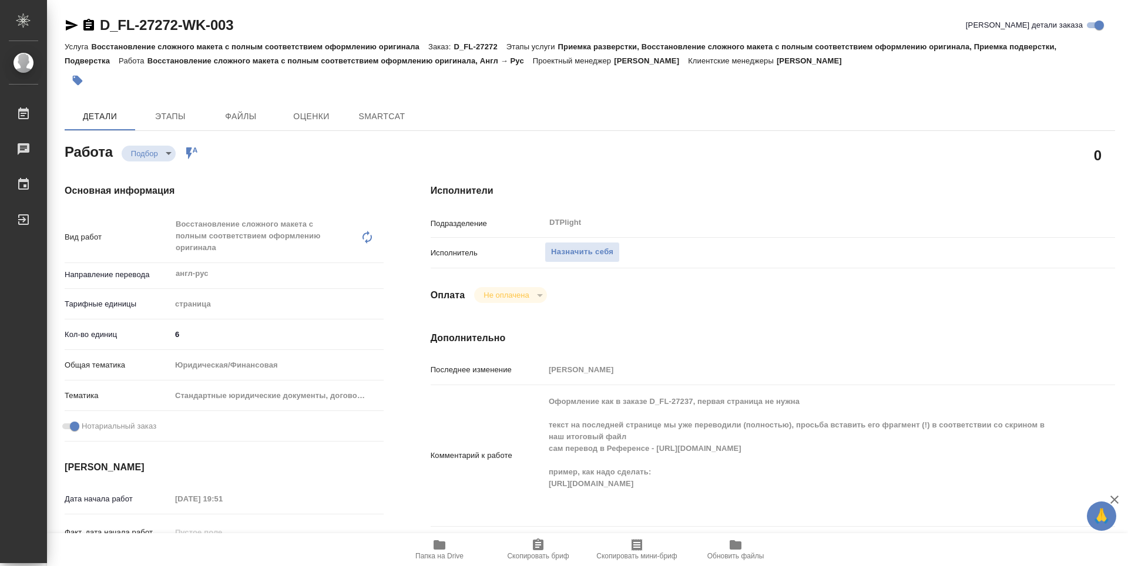
type textarea "x"
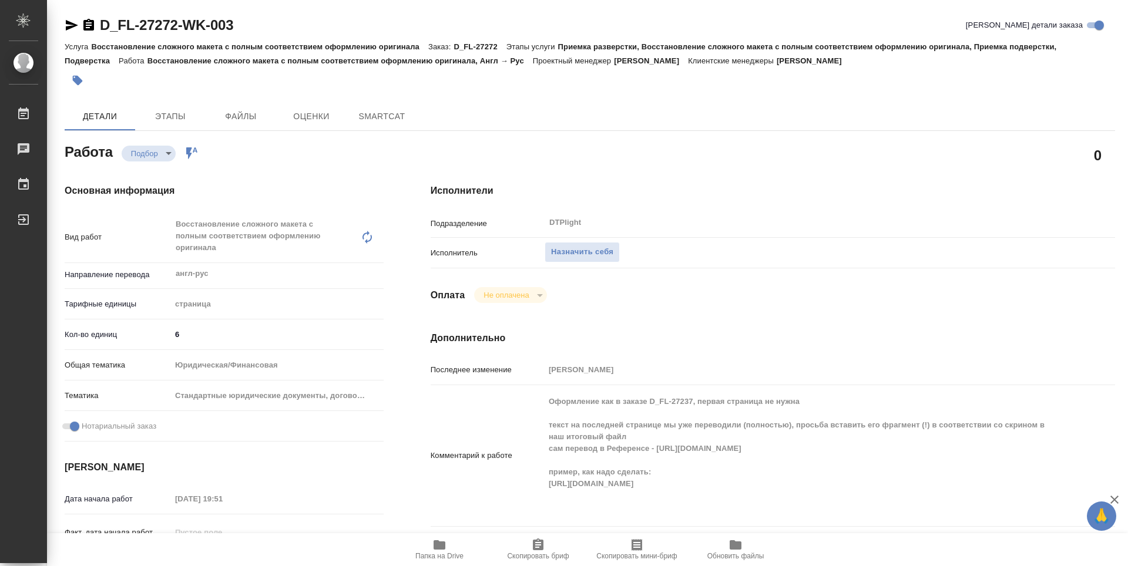
type textarea "x"
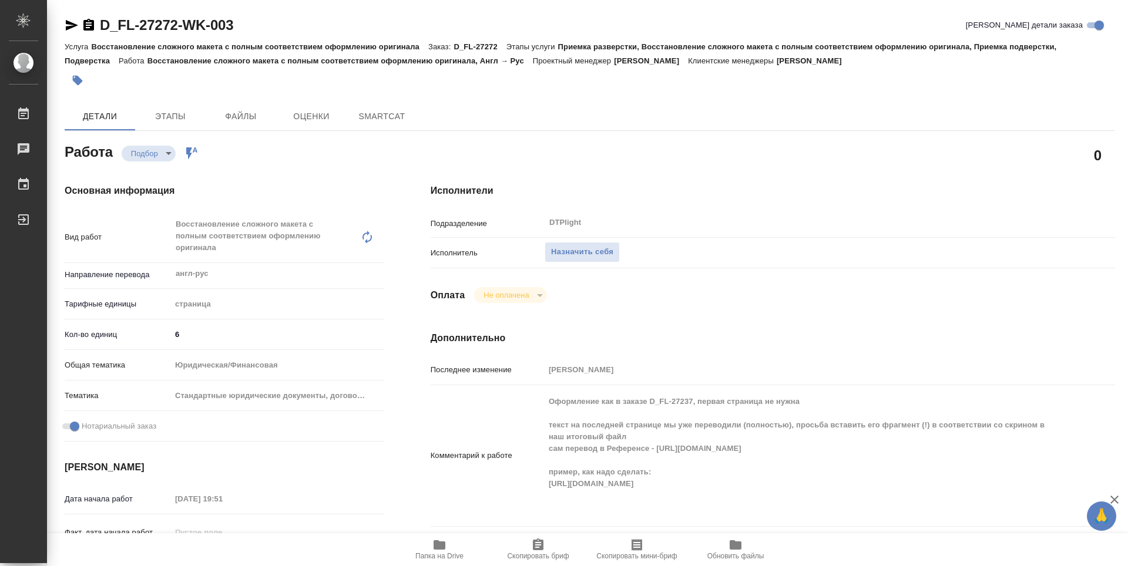
type textarea "x"
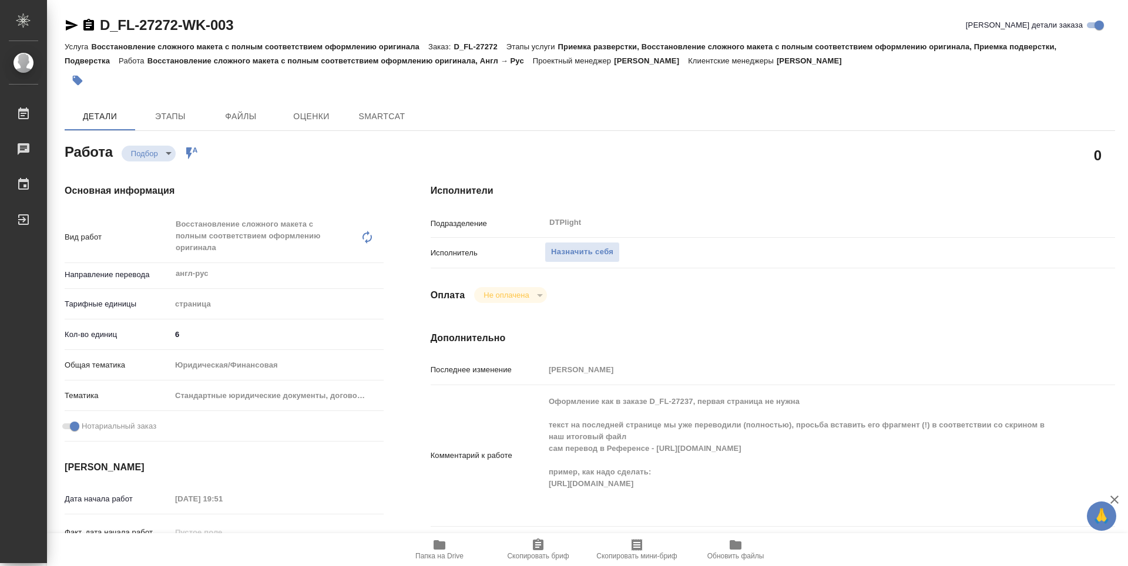
type textarea "x"
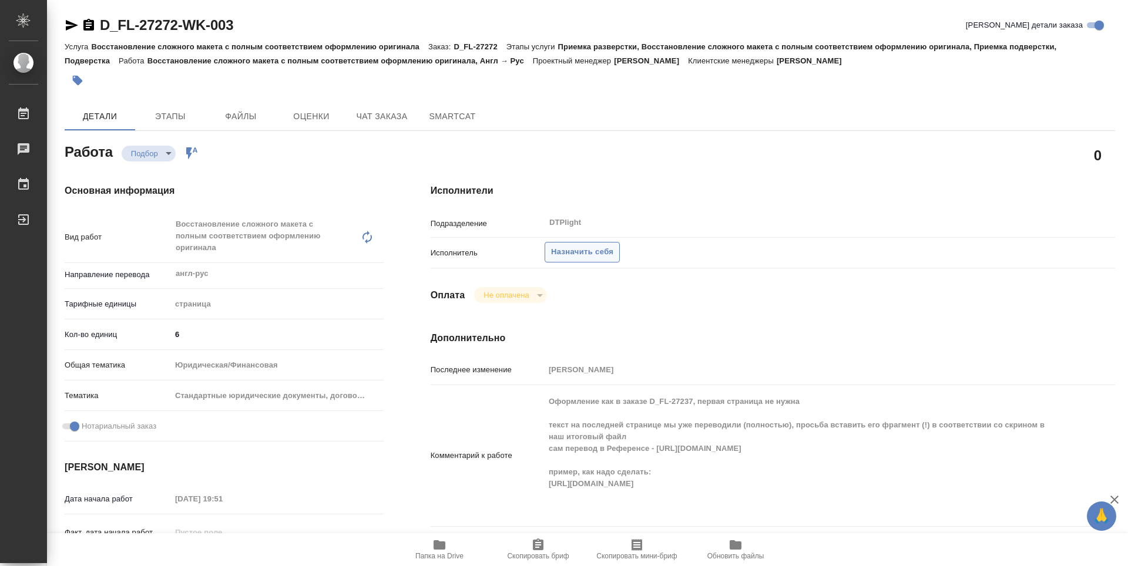
click at [585, 247] on span "Назначить себя" at bounding box center [582, 253] width 62 height 14
type textarea "x"
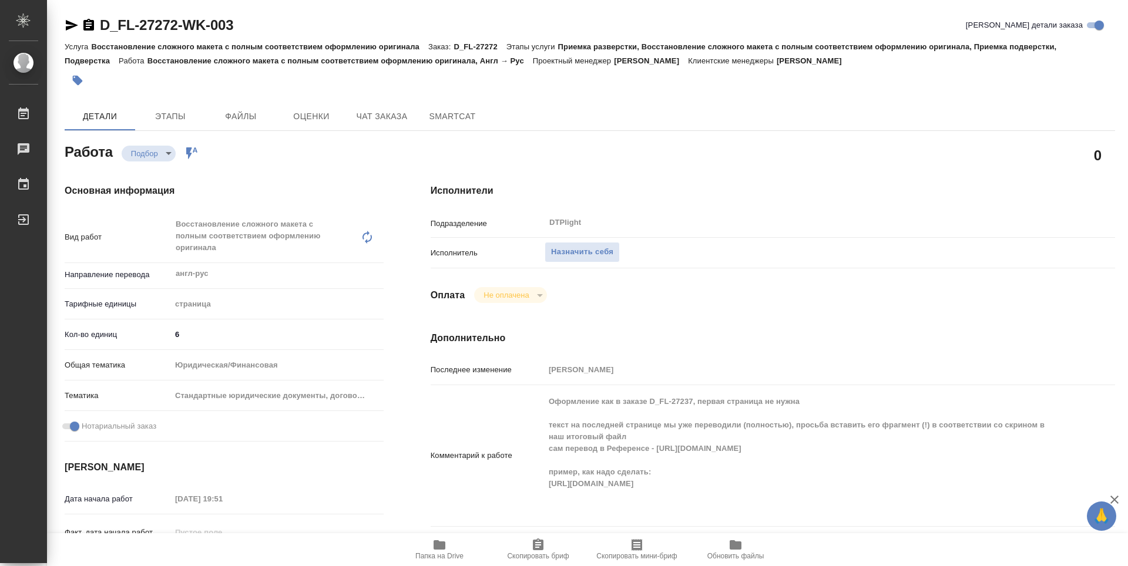
type textarea "x"
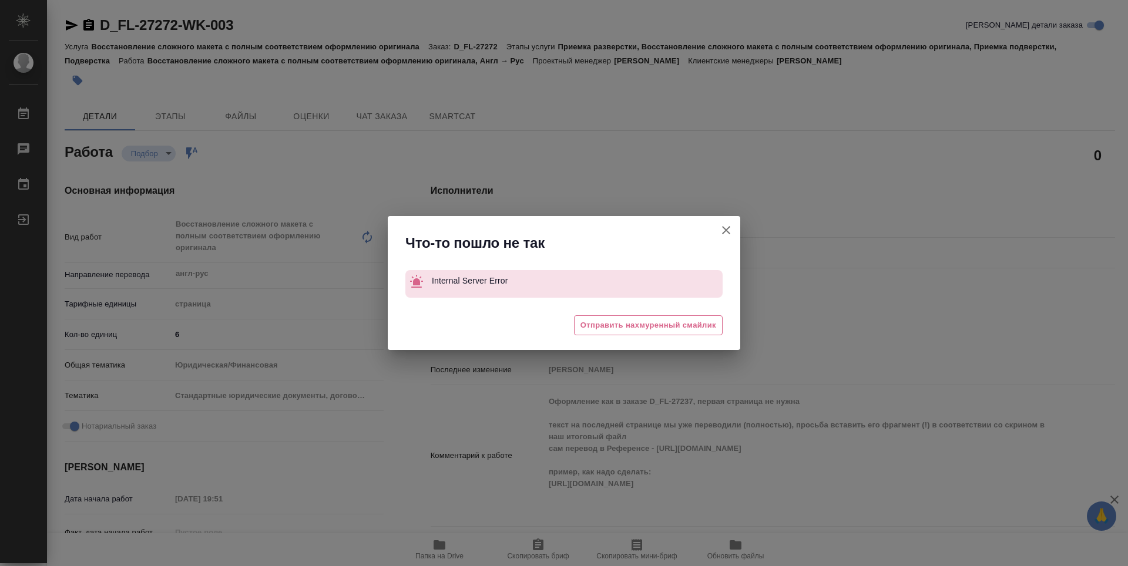
type textarea "x"
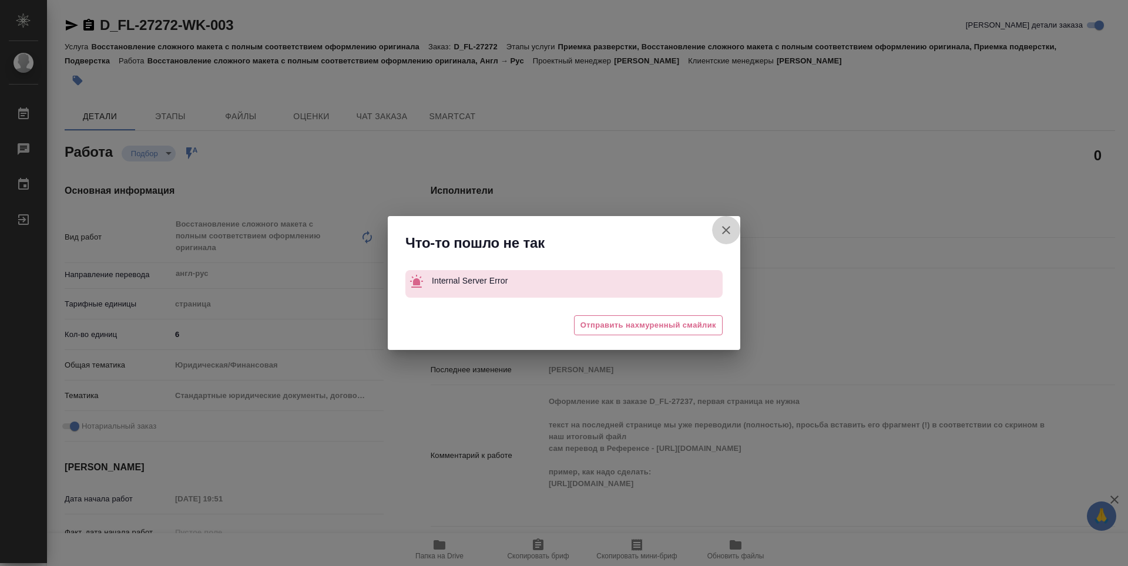
type textarea "x"
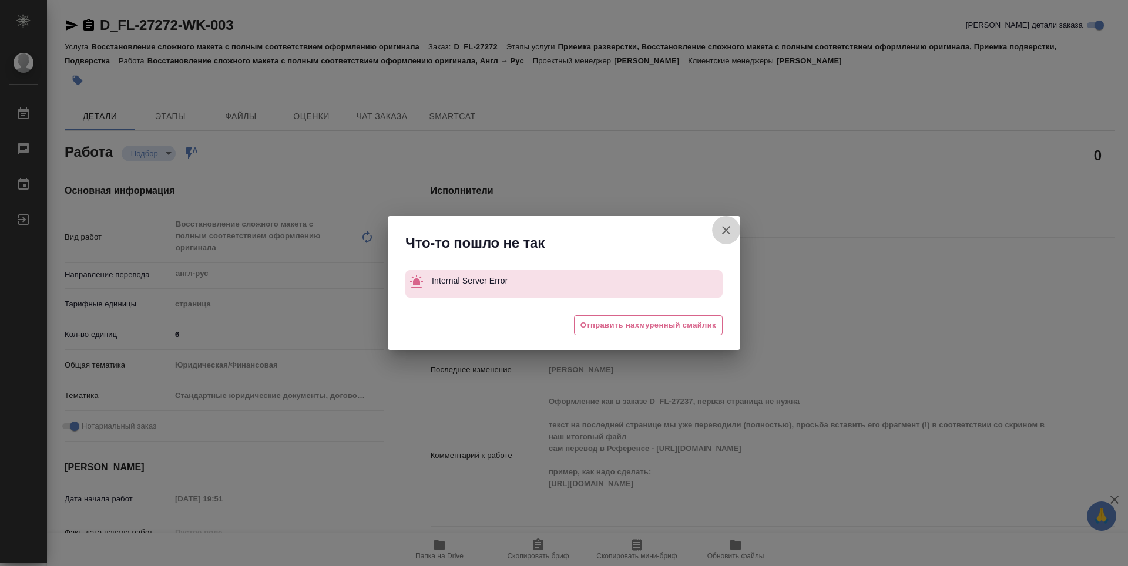
click at [727, 229] on icon "button" at bounding box center [726, 230] width 8 height 8
type textarea "x"
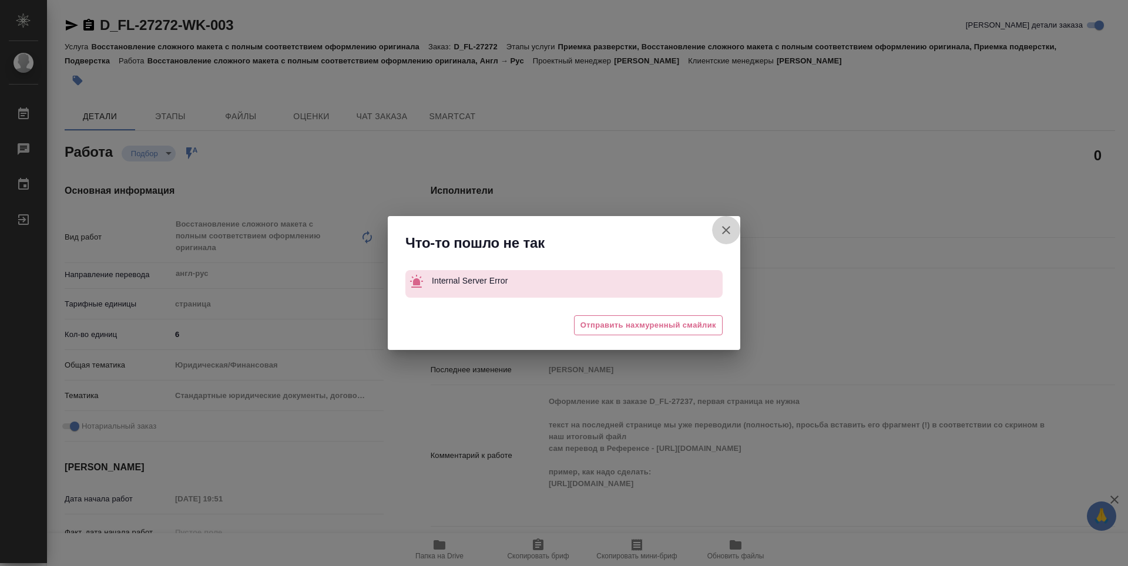
type textarea "x"
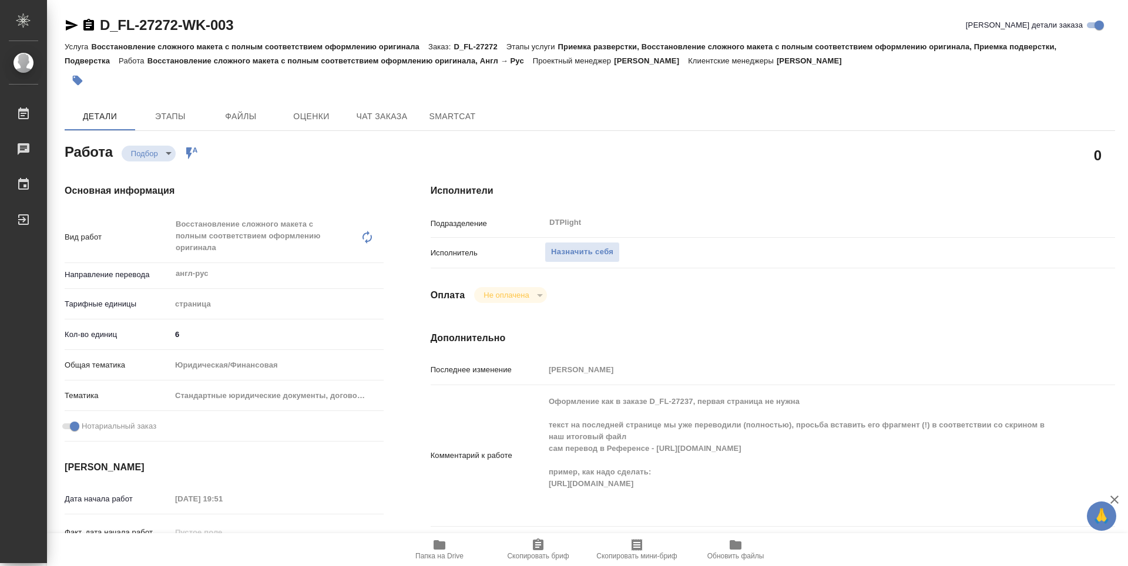
click at [65, 20] on icon "button" at bounding box center [72, 25] width 14 height 14
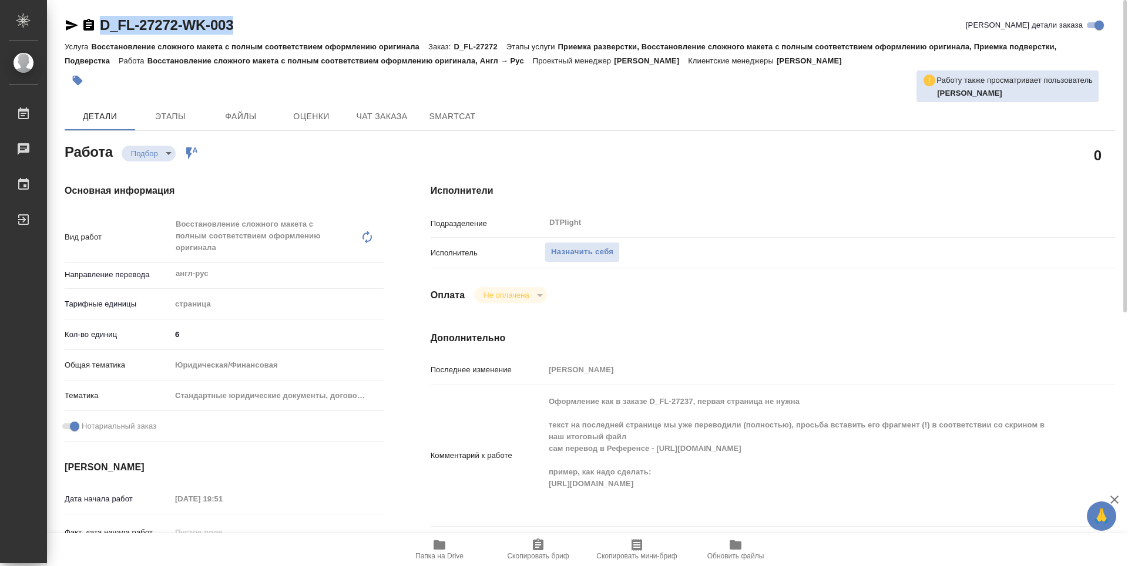
drag, startPoint x: 247, startPoint y: 22, endPoint x: 62, endPoint y: 31, distance: 184.7
click at [62, 31] on div "D_FL-27272-WK-003 Кратко детали заказа Услуга Восстановление сложного макета с …" at bounding box center [589, 519] width 1063 height 1038
copy link "D_FL-27272-WK-003"
type textarea "x"
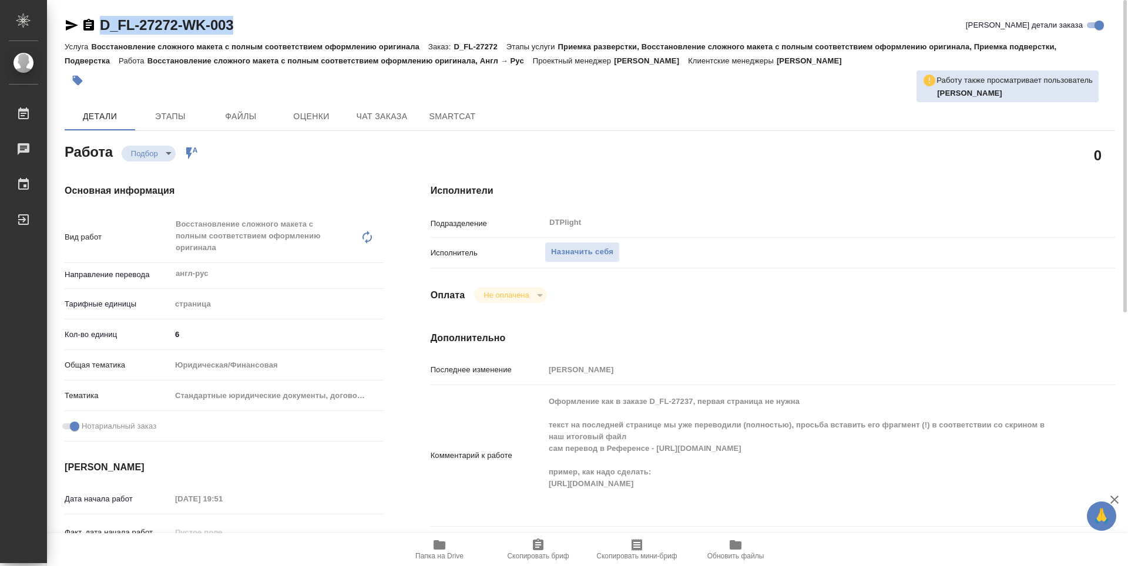
type textarea "x"
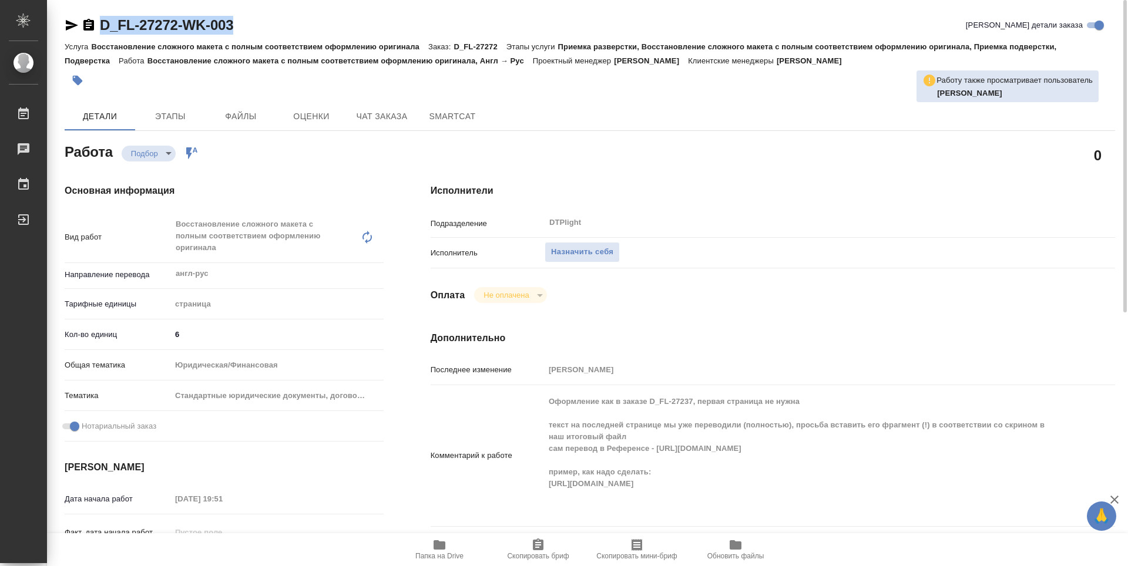
type textarea "x"
click at [693, 236] on div "Подразделение DTPlight ​" at bounding box center [773, 227] width 684 height 31
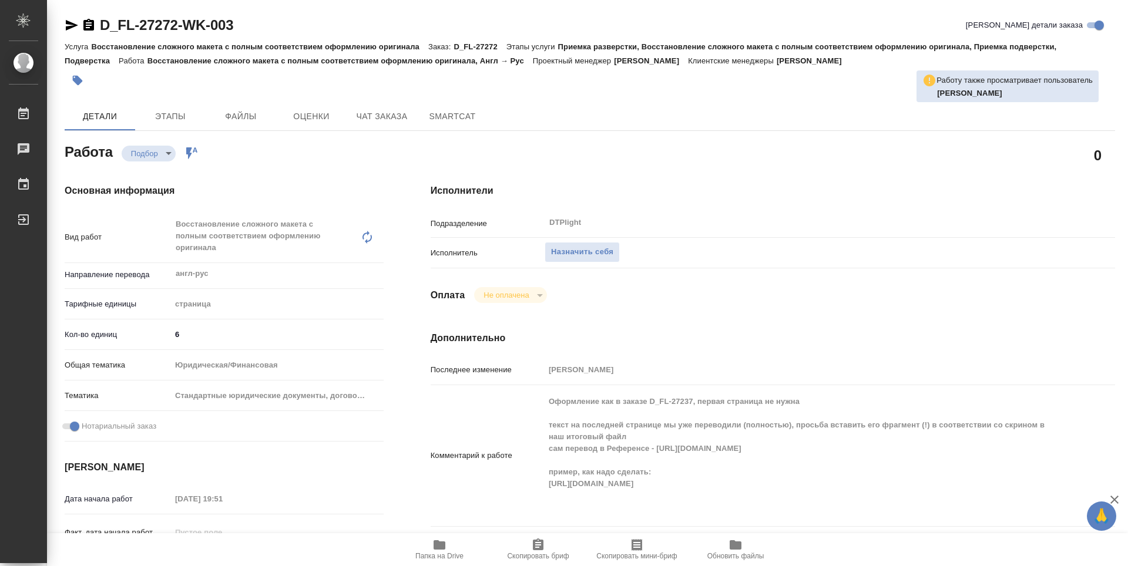
type textarea "x"
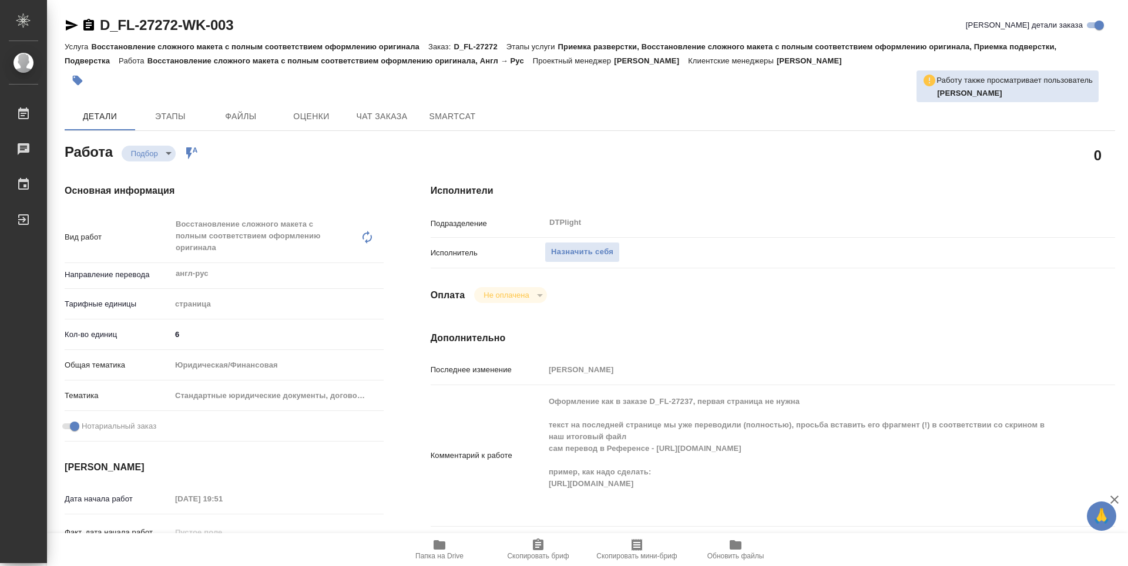
type textarea "x"
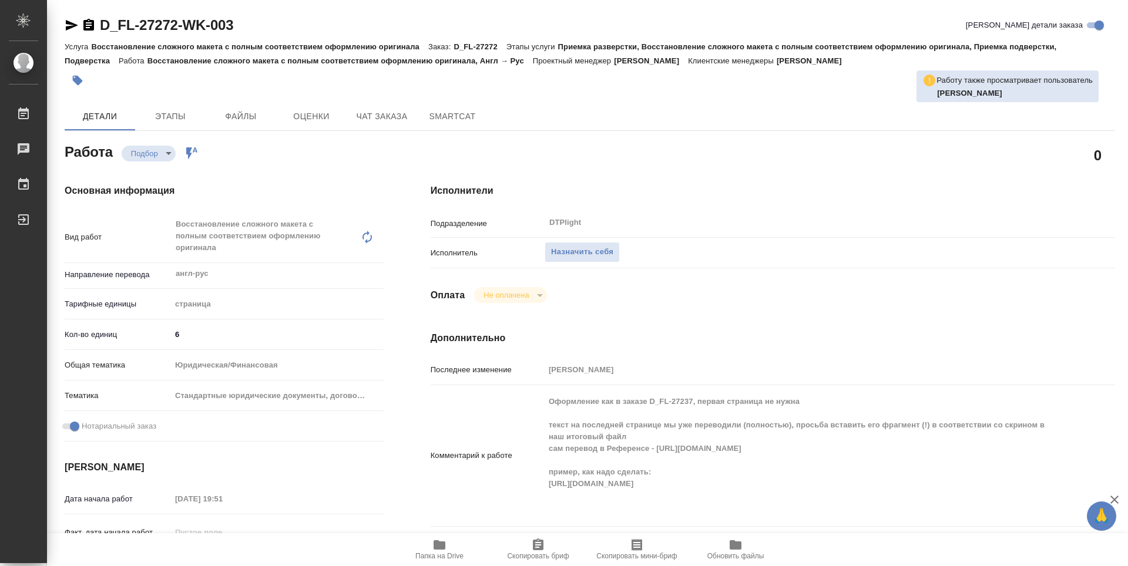
type textarea "x"
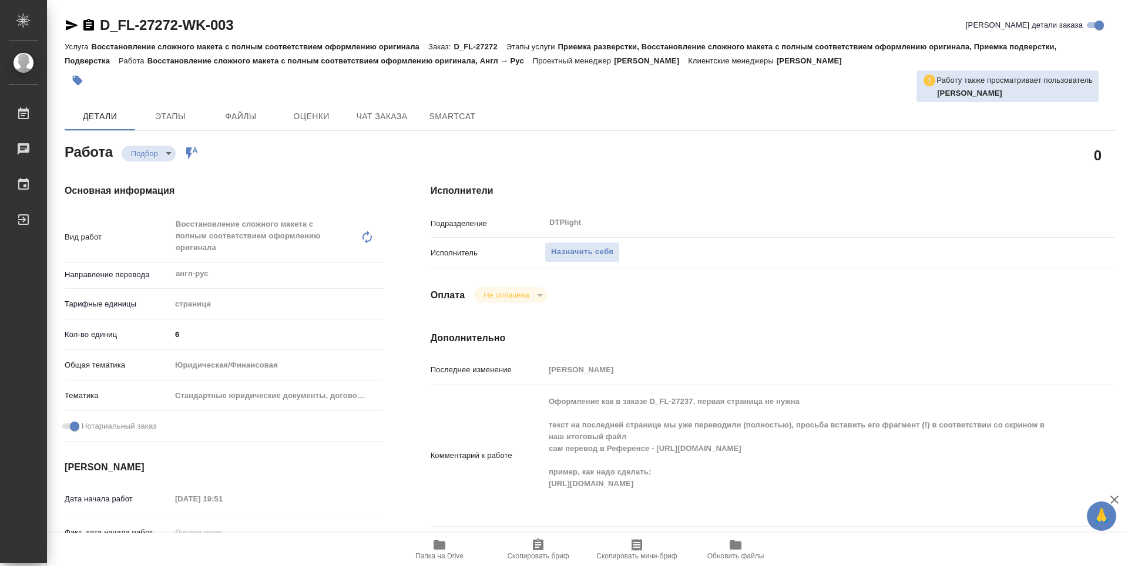
type textarea "x"
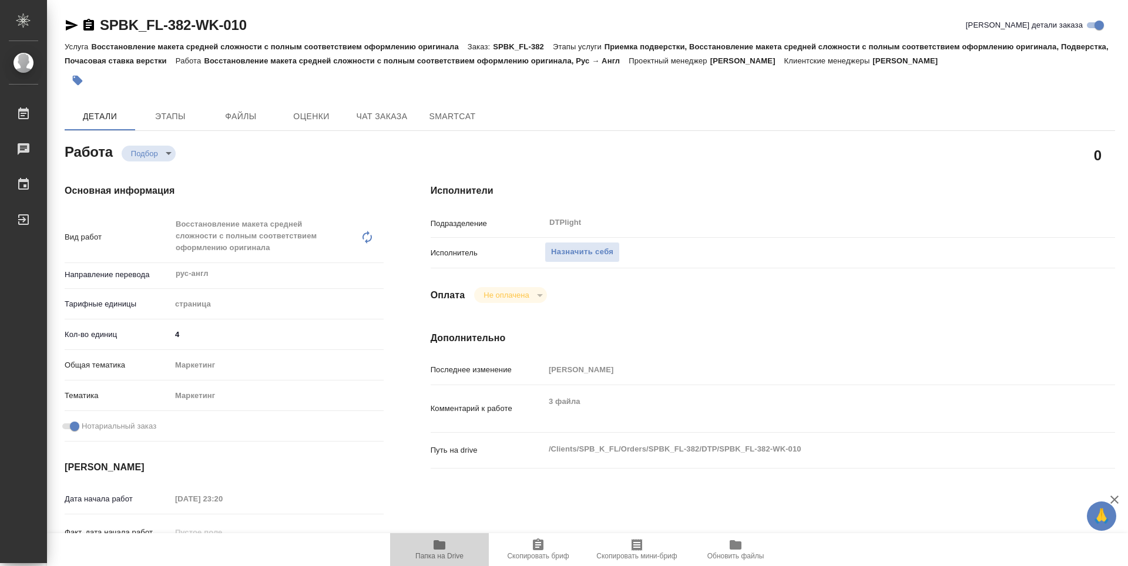
click at [446, 545] on icon "button" at bounding box center [439, 545] width 14 height 14
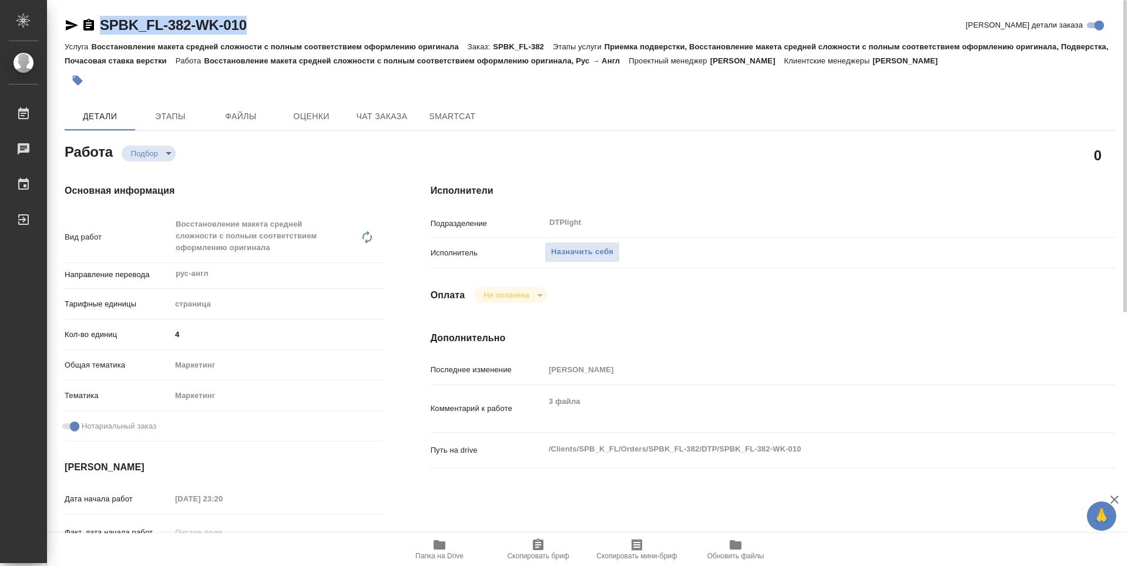
drag, startPoint x: 257, startPoint y: 26, endPoint x: 83, endPoint y: 16, distance: 173.6
click at [83, 16] on div "SPBK_FL-382-WK-010 Кратко детали заказа" at bounding box center [590, 25] width 1050 height 19
copy link "SPBK_FL-382-WK-010"
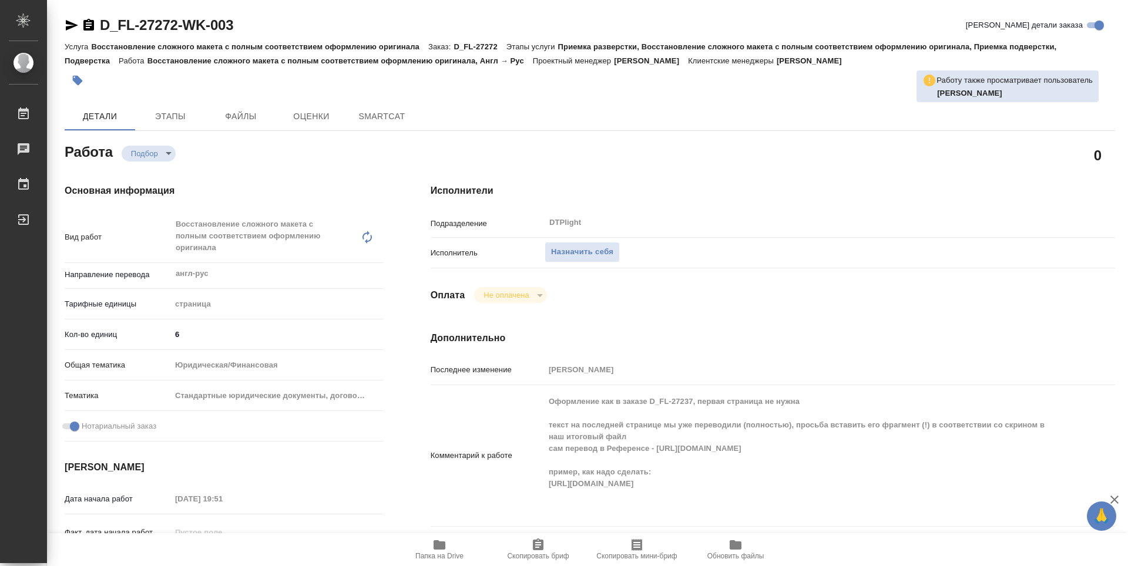
type textarea "x"
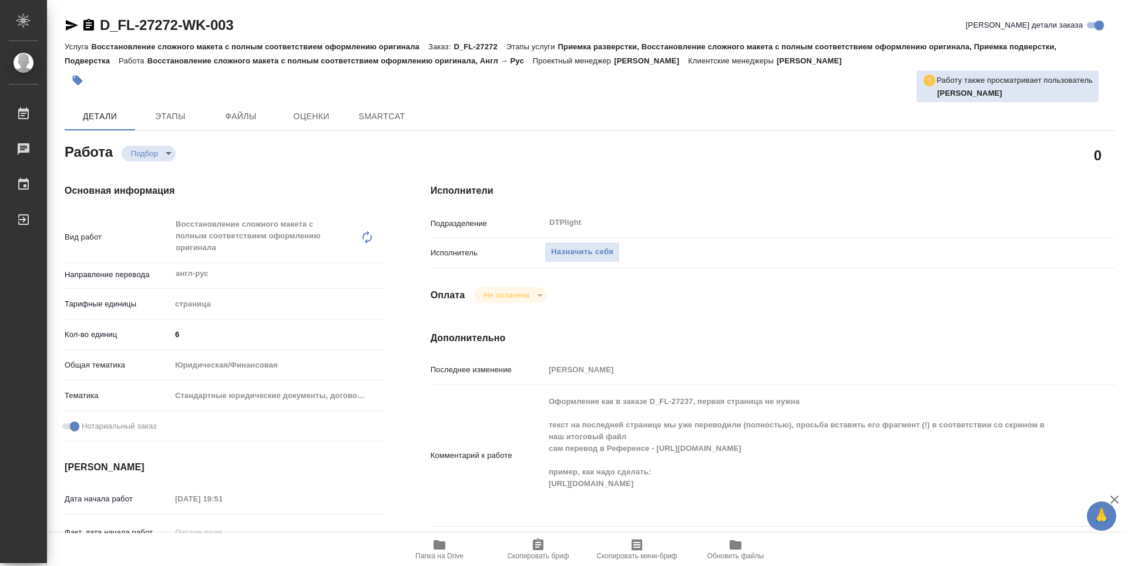
type textarea "x"
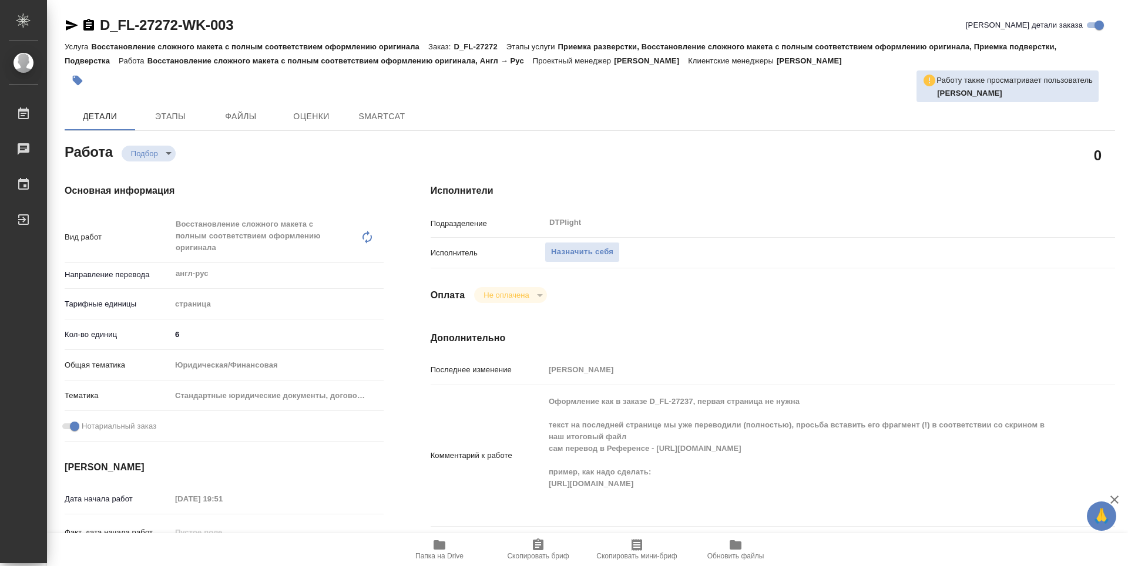
type textarea "x"
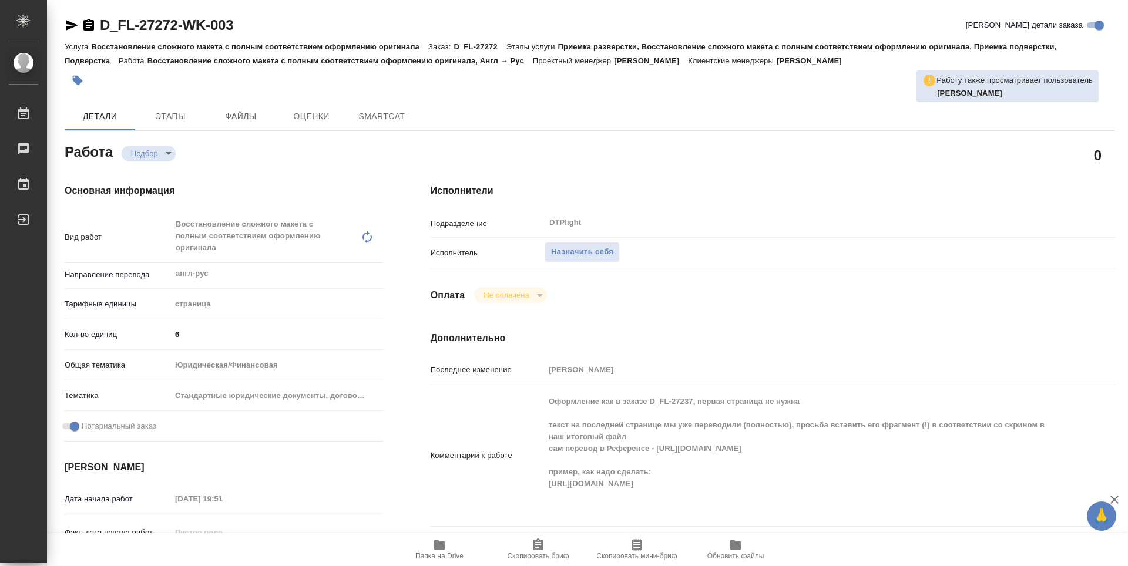
type textarea "x"
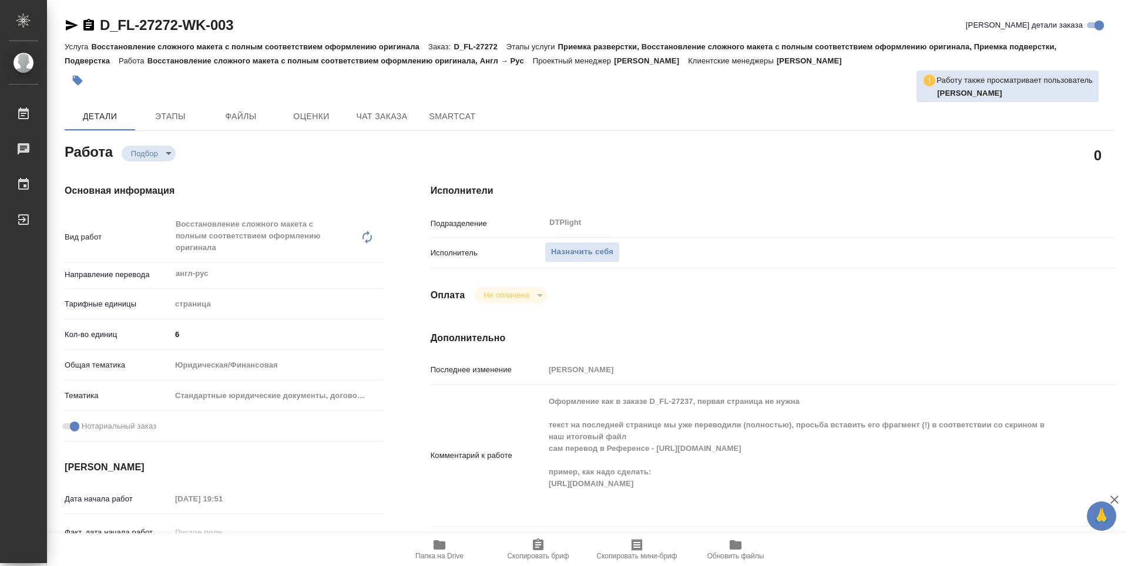
type textarea "x"
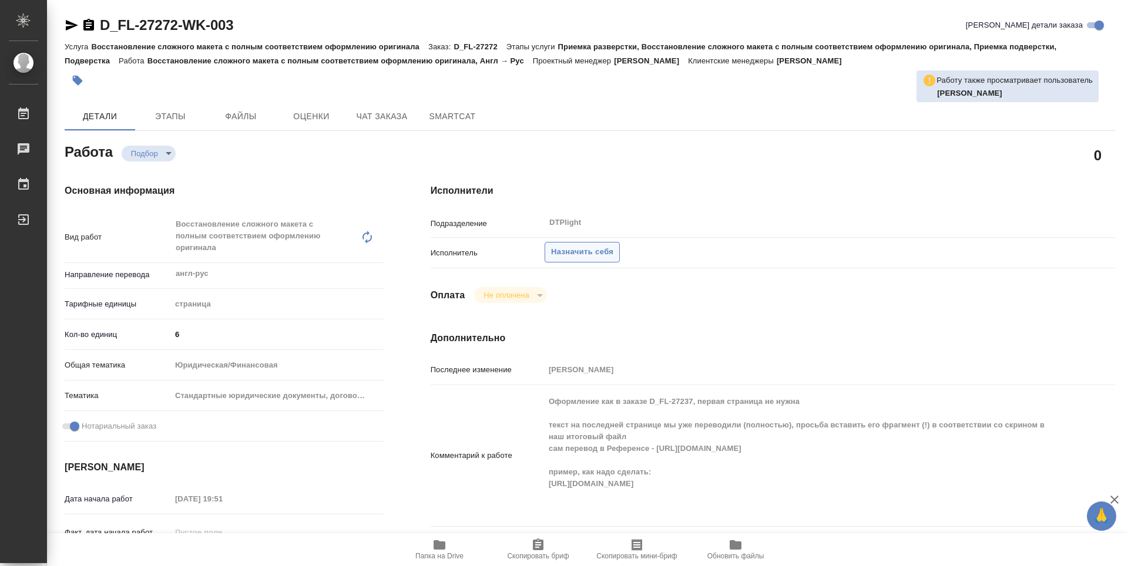
type textarea "x"
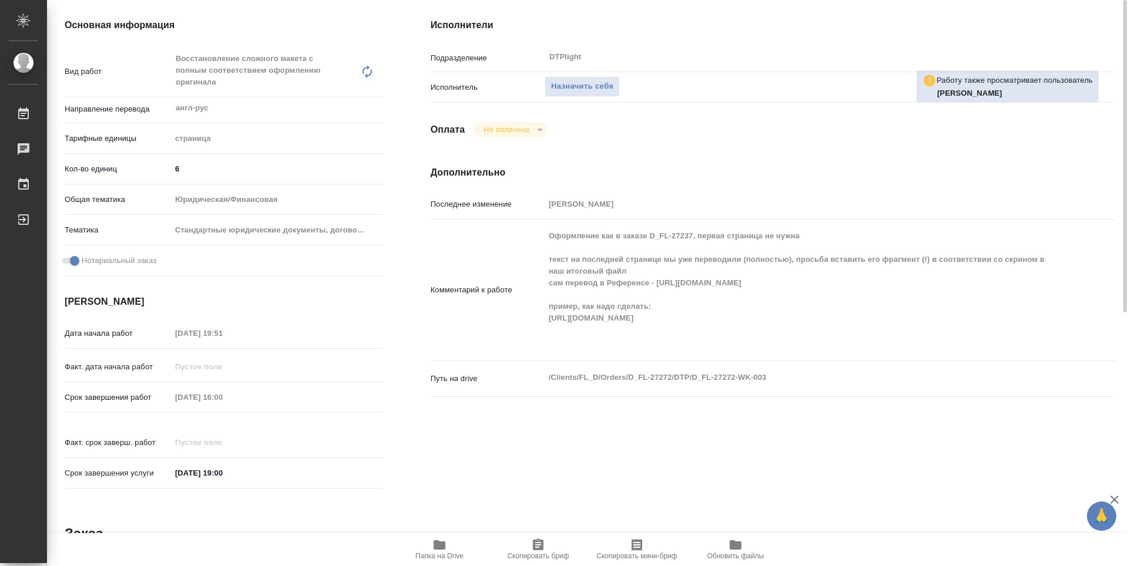
scroll to position [48, 0]
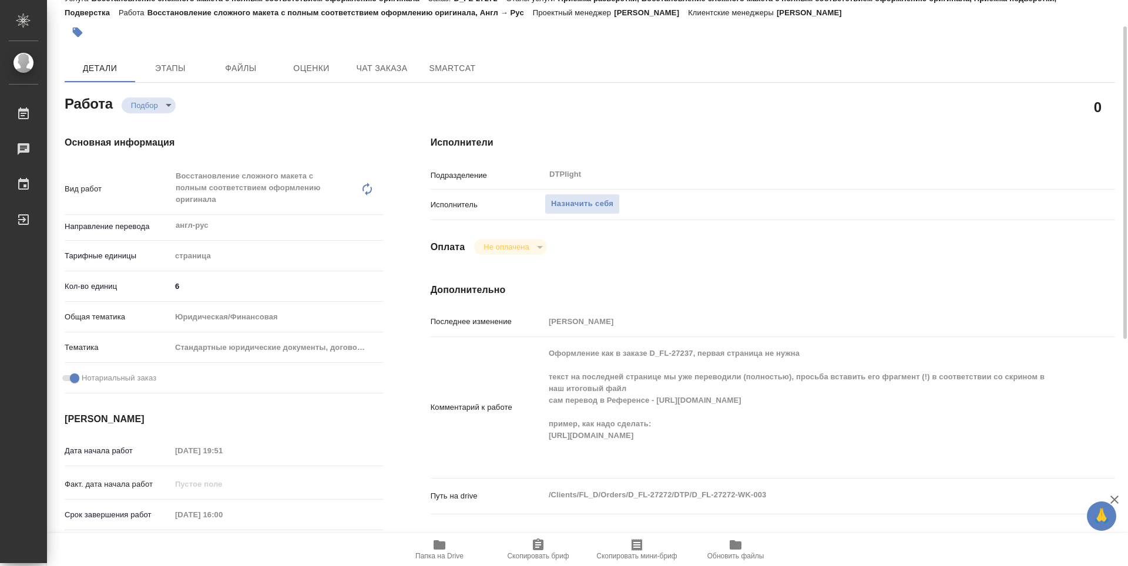
click at [773, 237] on div "Исполнители Подразделение DTPlight ​ Исполнитель Назначить себя Оплата Не оплач…" at bounding box center [772, 374] width 731 height 525
type textarea "x"
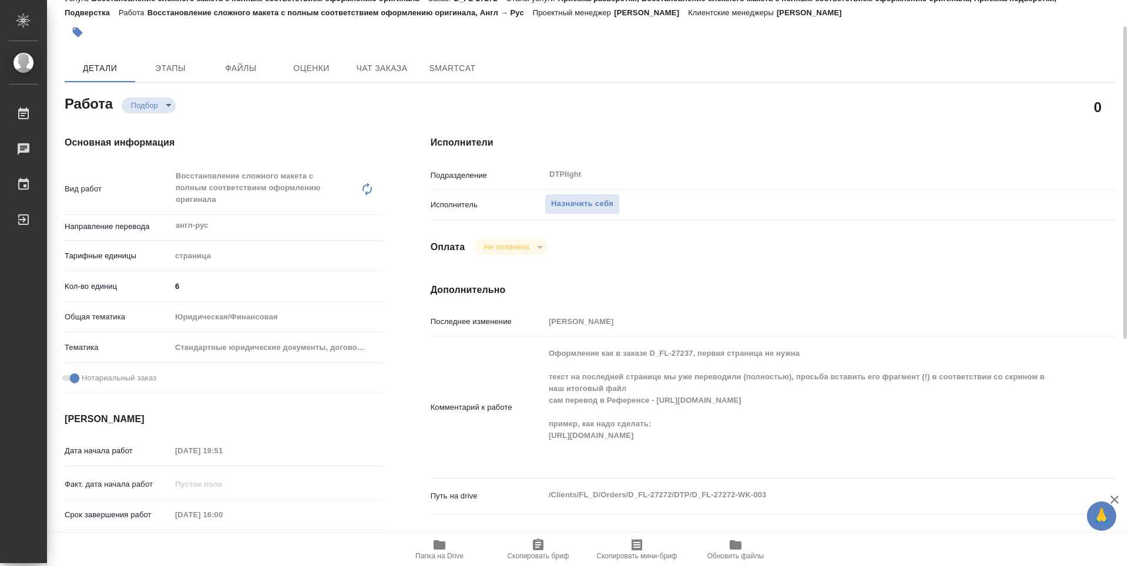
type textarea "x"
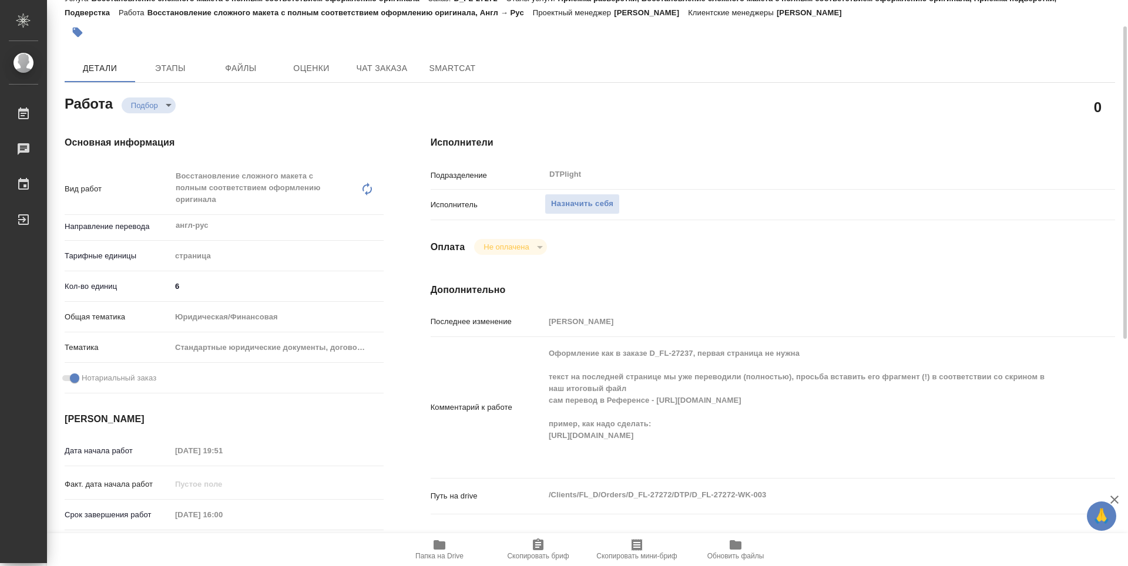
type textarea "x"
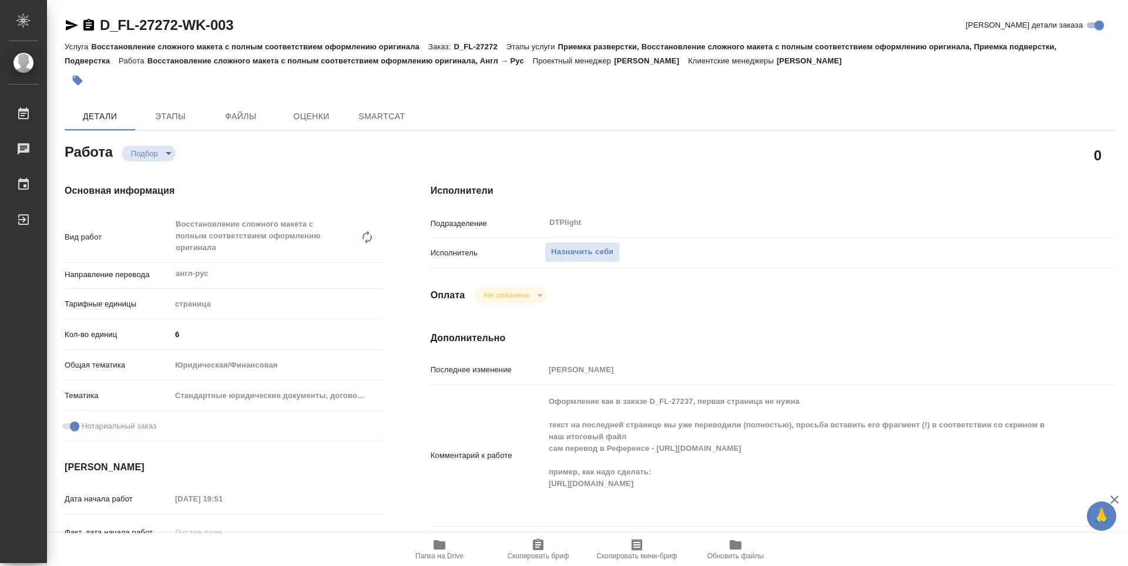
type textarea "x"
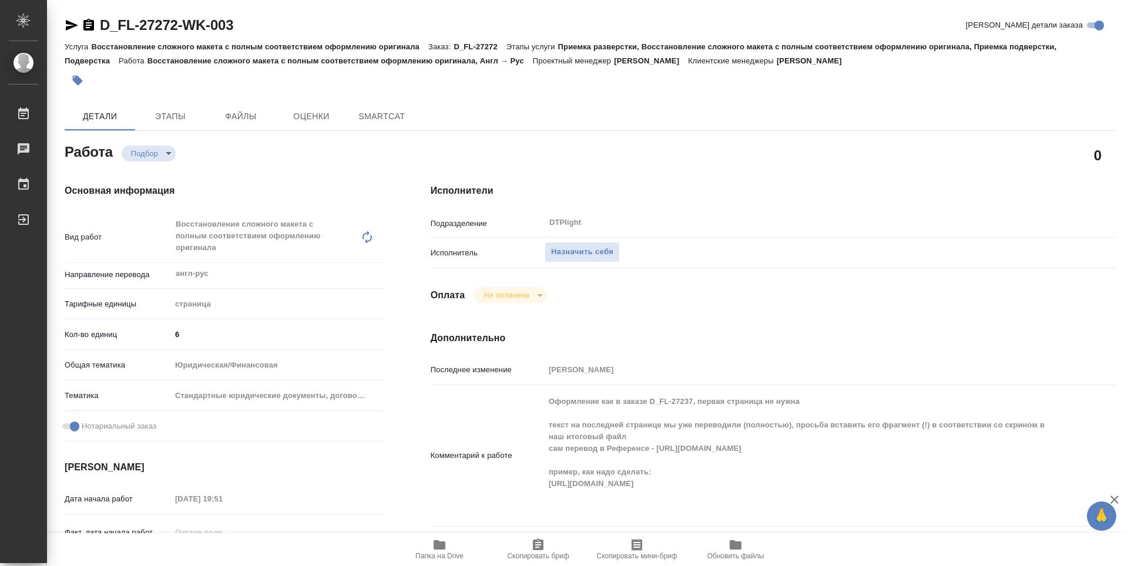
type textarea "x"
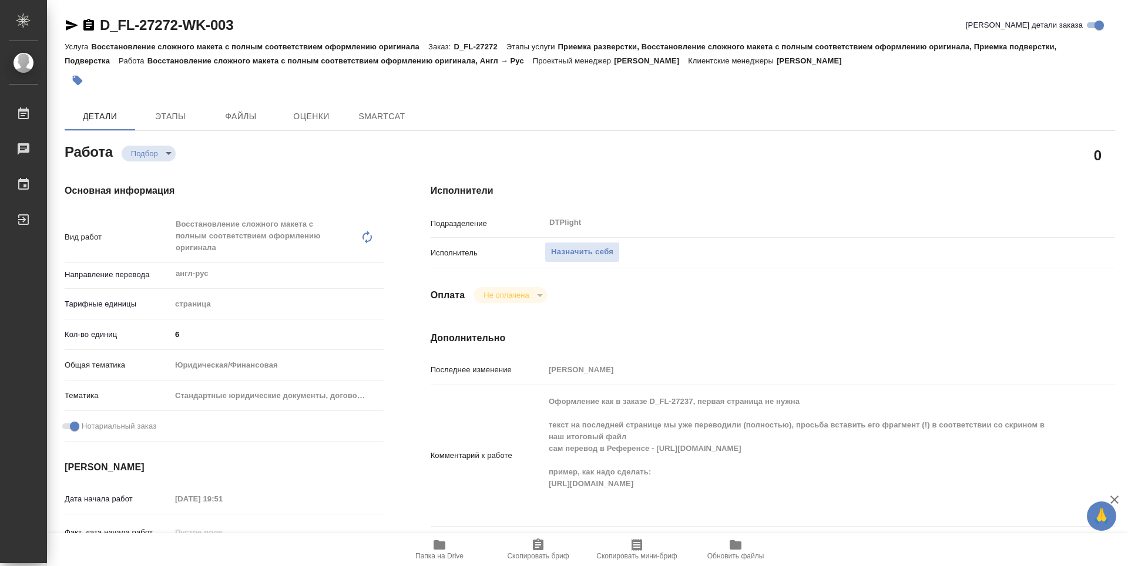
type textarea "x"
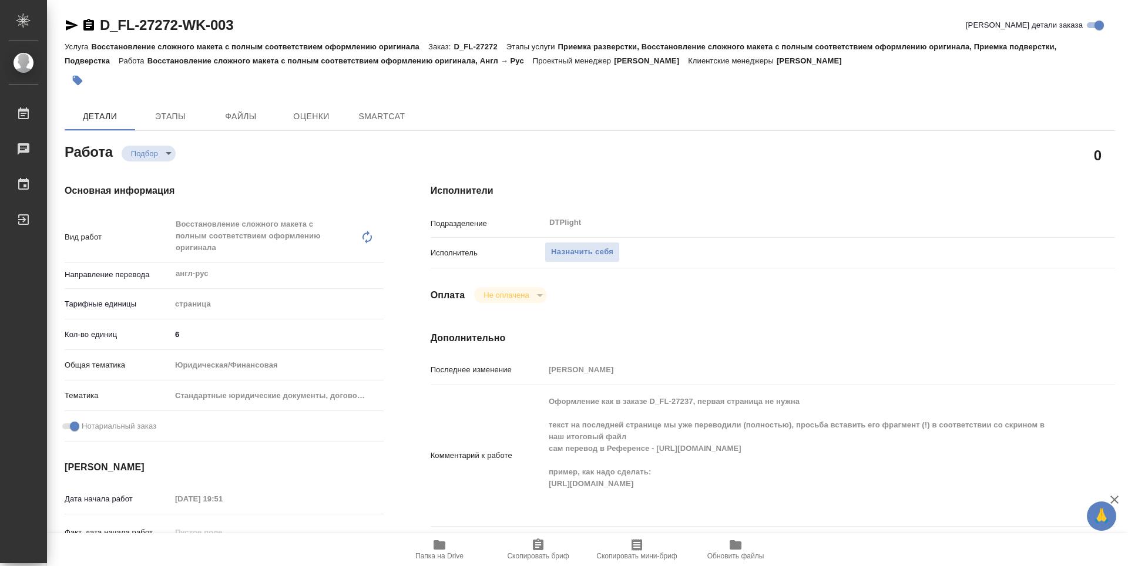
type textarea "x"
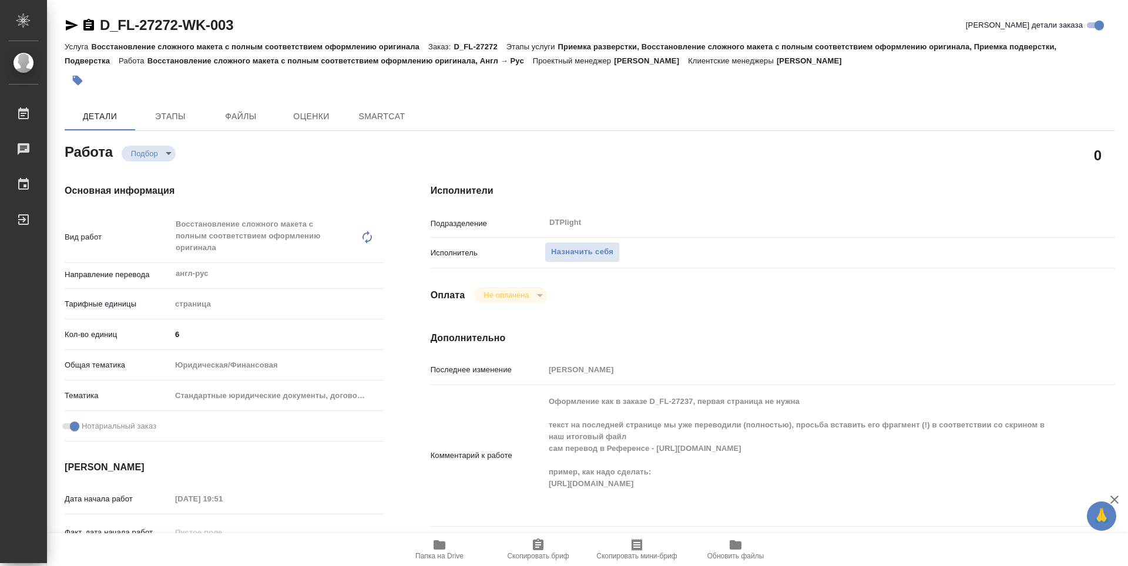
type textarea "x"
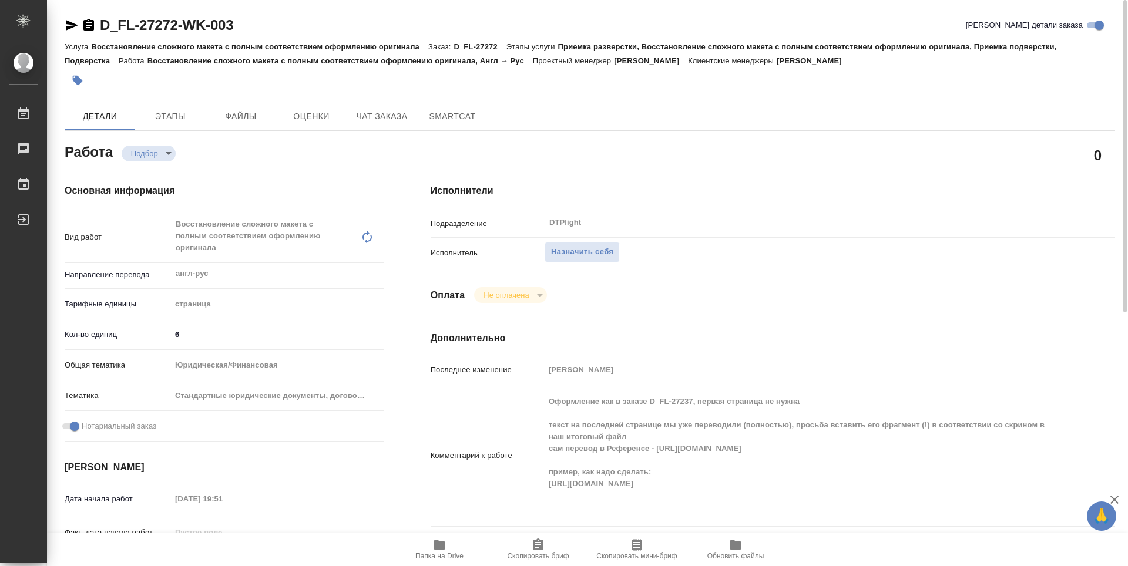
type textarea "x"
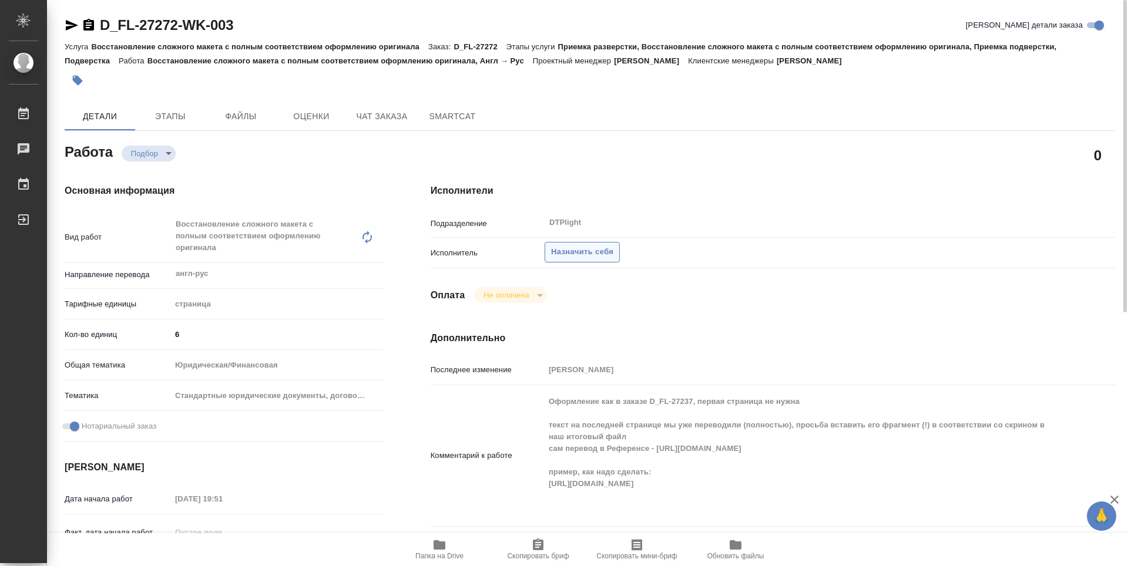
click at [586, 249] on span "Назначить себя" at bounding box center [582, 253] width 62 height 14
type textarea "x"
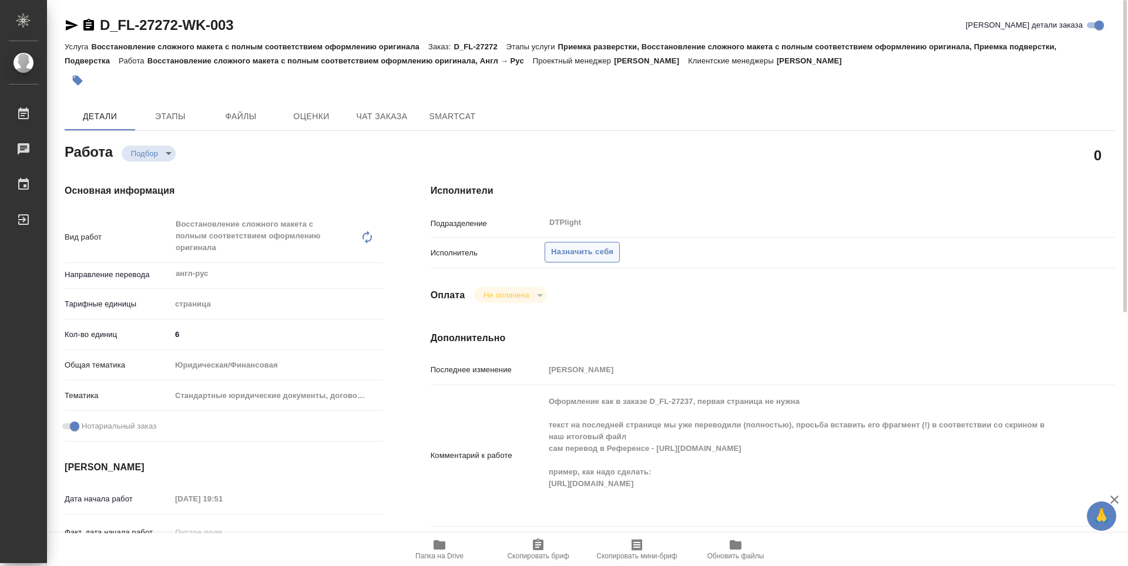
type textarea "x"
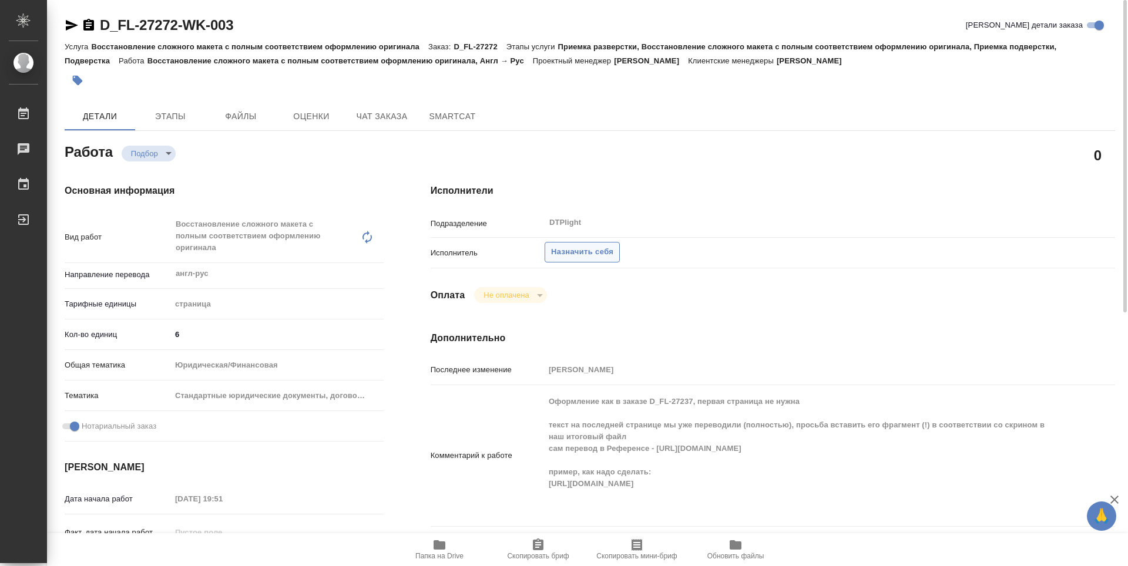
type textarea "x"
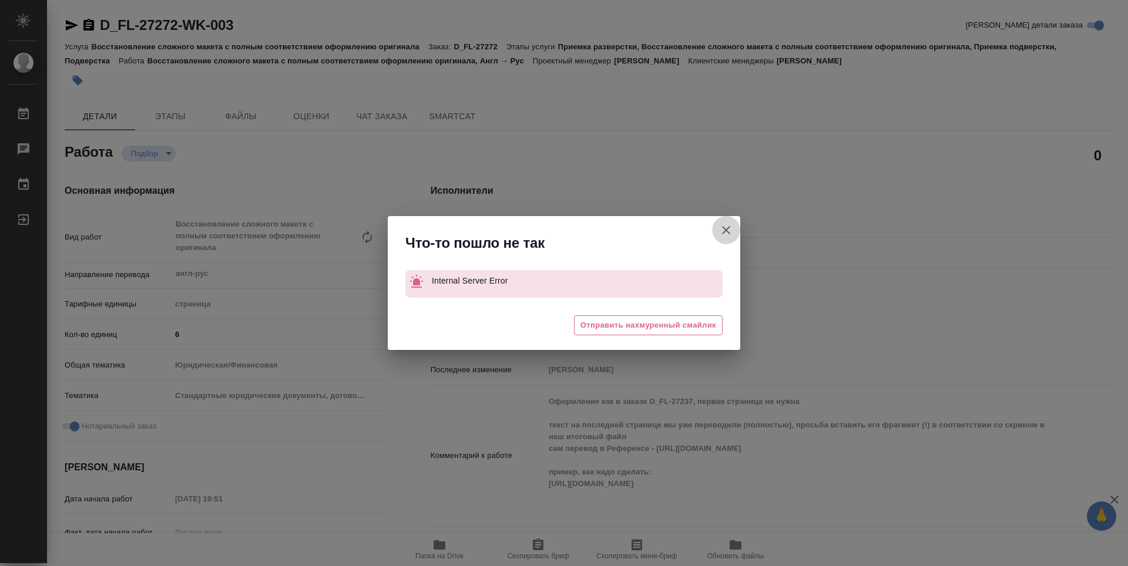
click at [730, 229] on icon "button" at bounding box center [726, 230] width 14 height 14
type textarea "x"
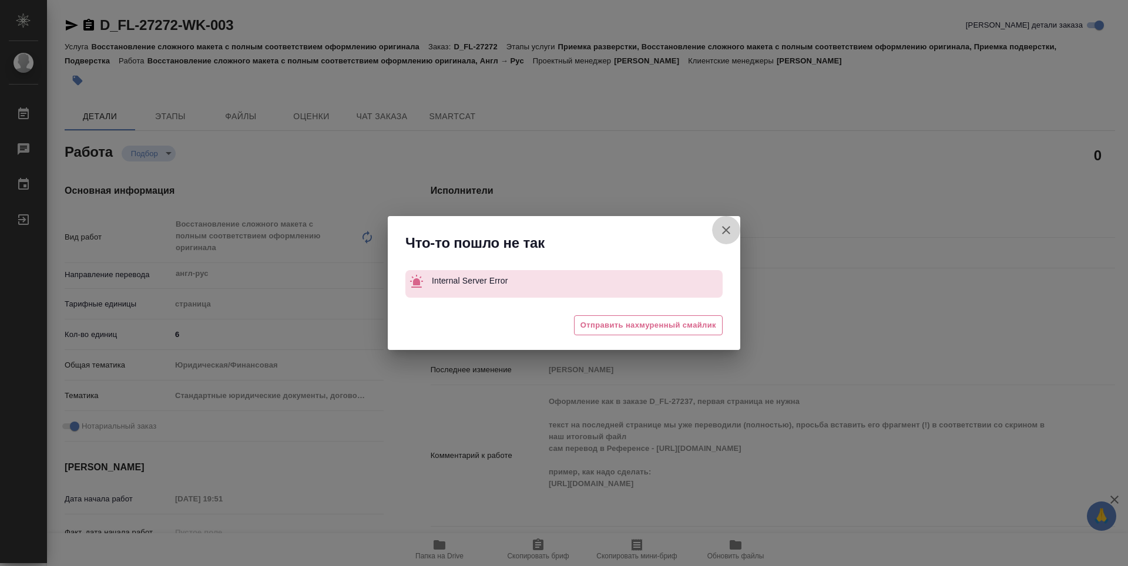
type textarea "x"
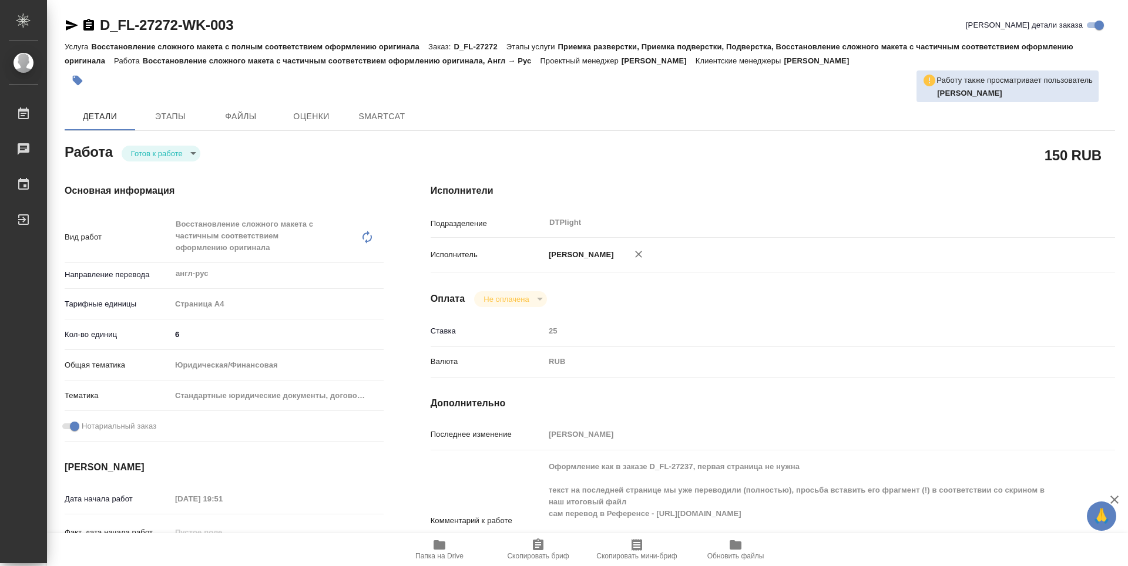
type textarea "x"
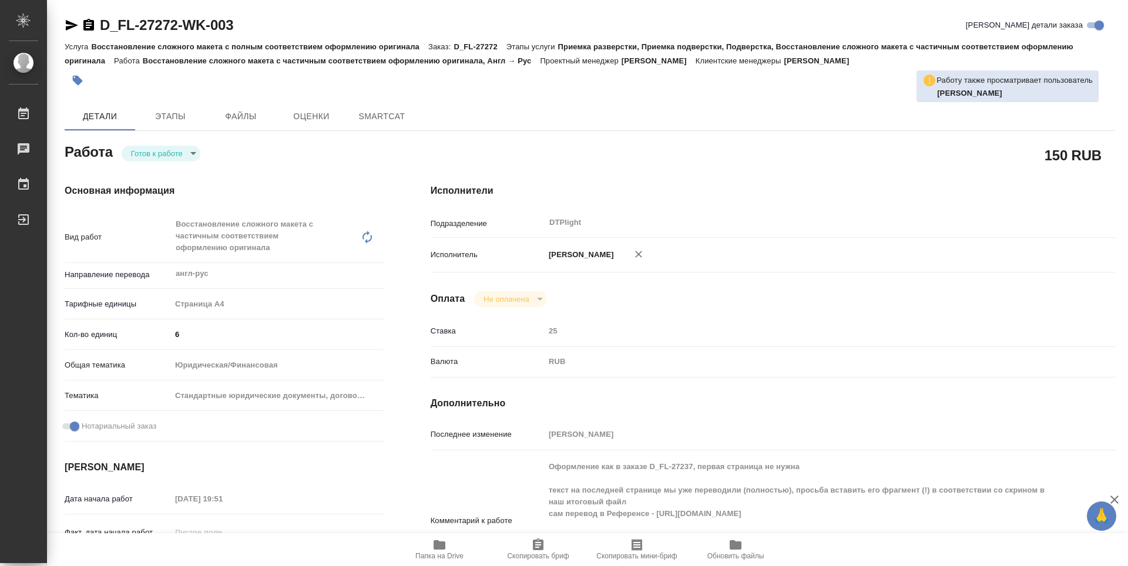
type textarea "x"
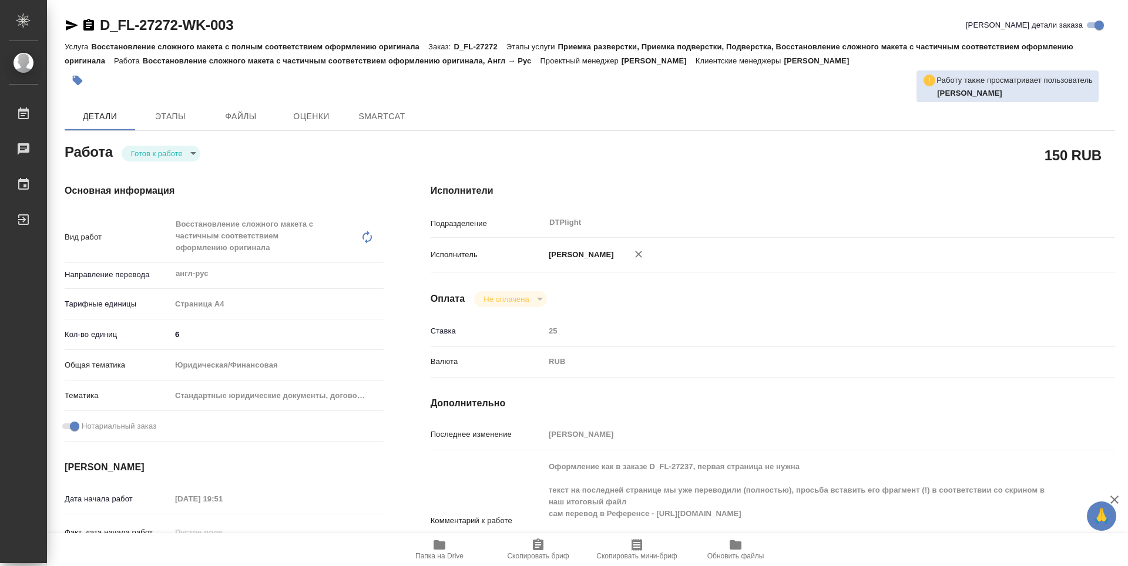
type textarea "x"
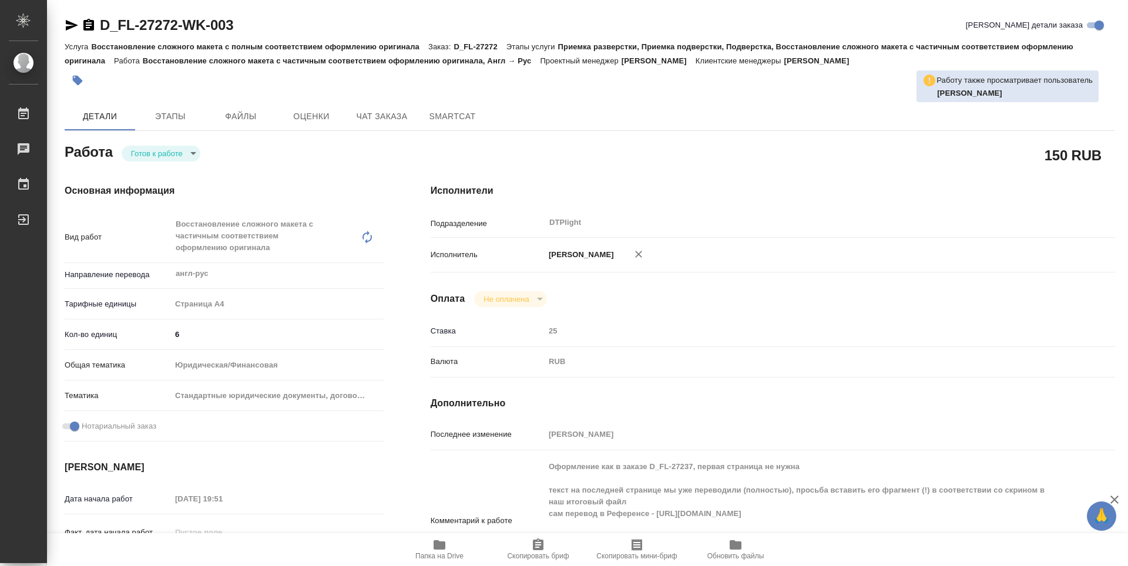
type textarea "x"
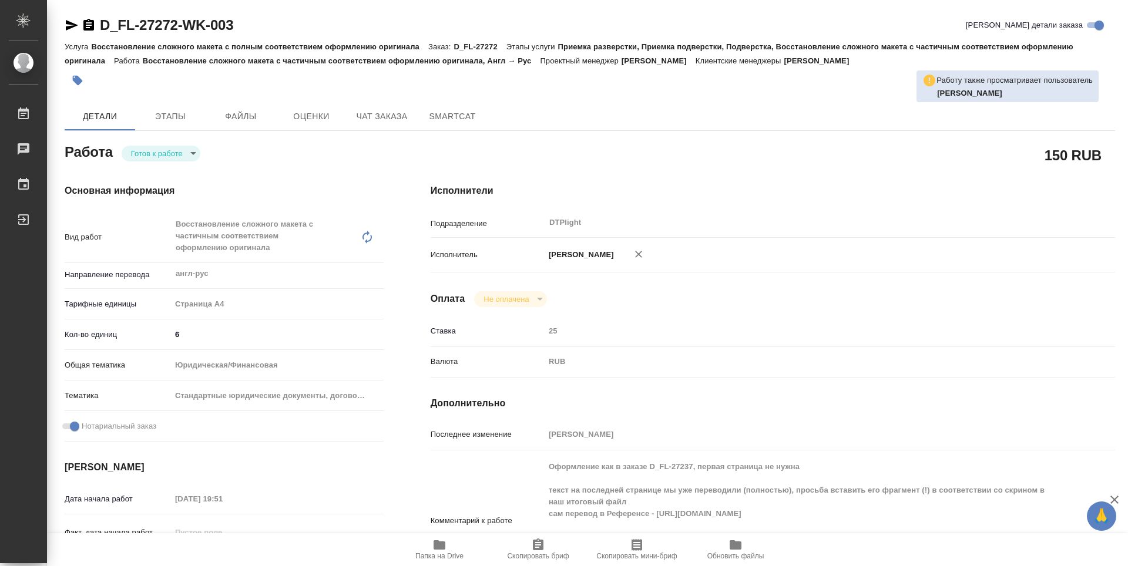
type textarea "x"
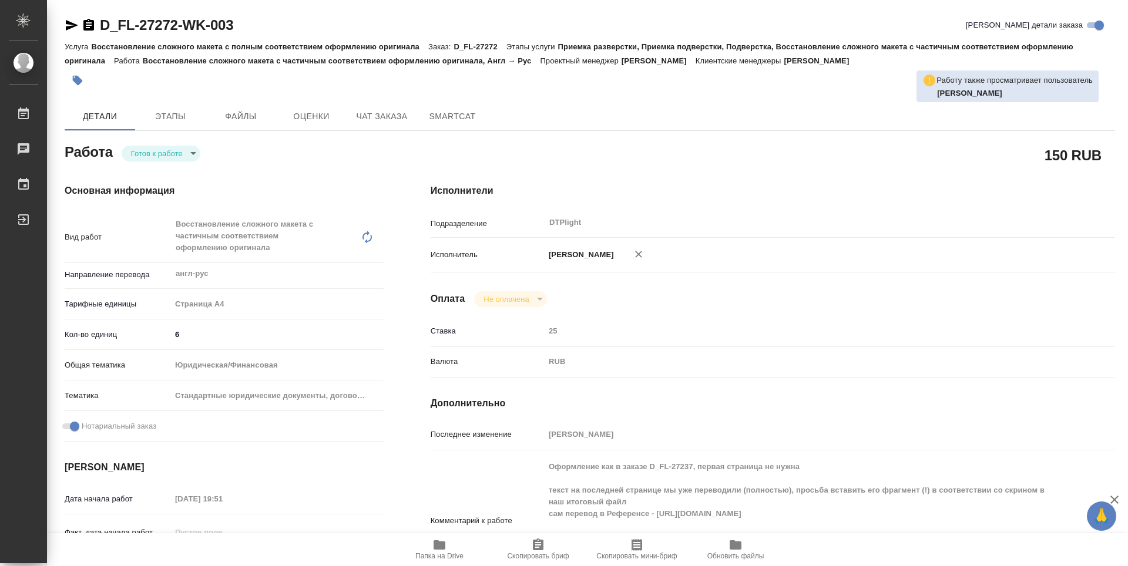
type textarea "x"
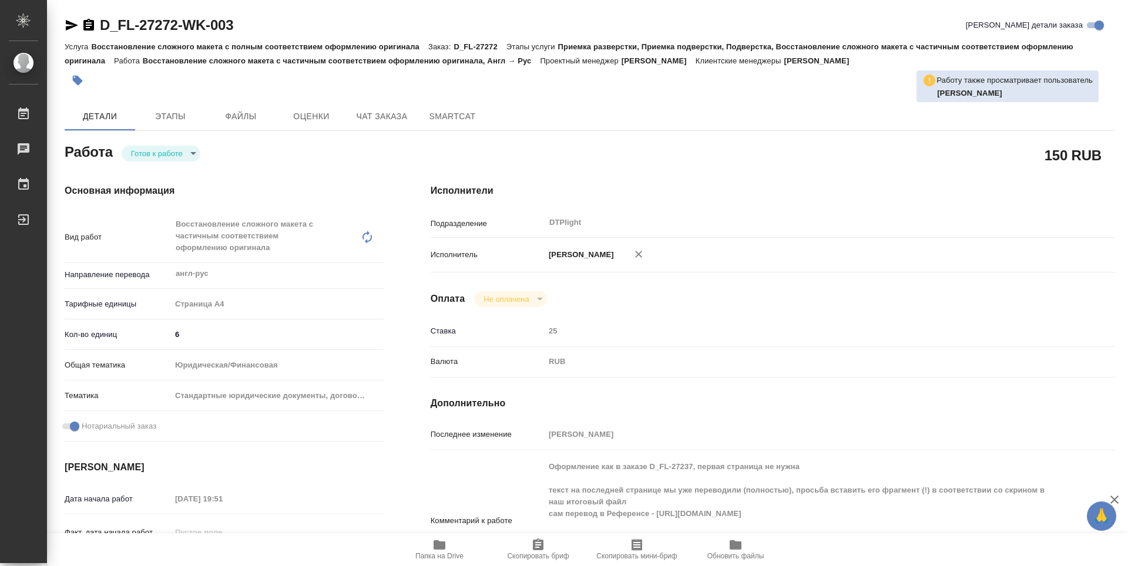
type textarea "x"
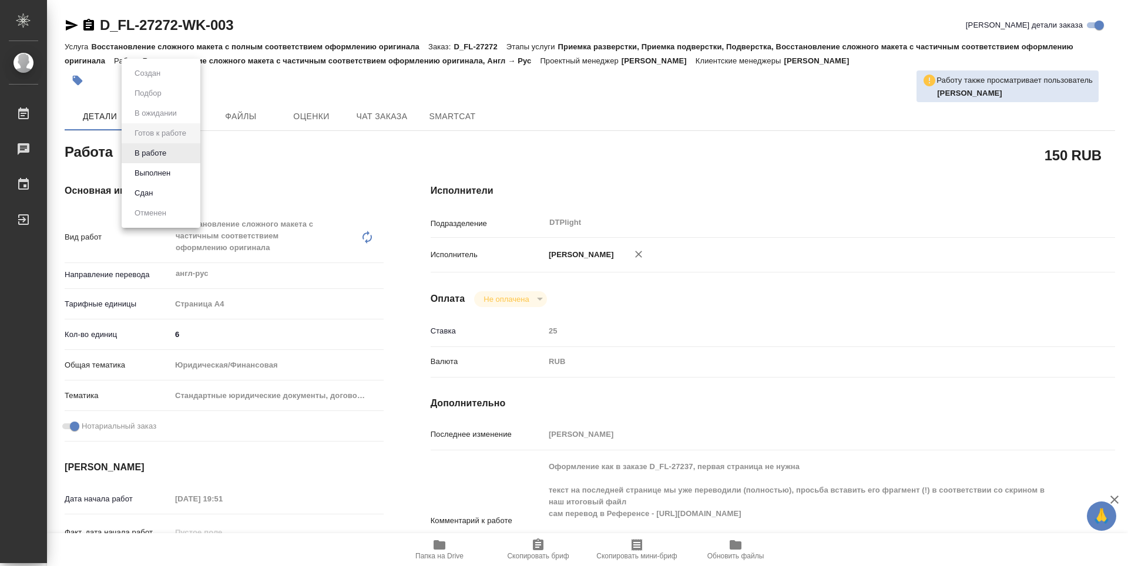
click at [173, 155] on body "🙏 .cls-1 fill:#fff; AWATERA Zubakova Viktoriya Работы 0 Чаты График Выйти D_FL-…" at bounding box center [564, 283] width 1128 height 566
click at [170, 155] on button "В работе" at bounding box center [150, 153] width 39 height 13
type textarea "x"
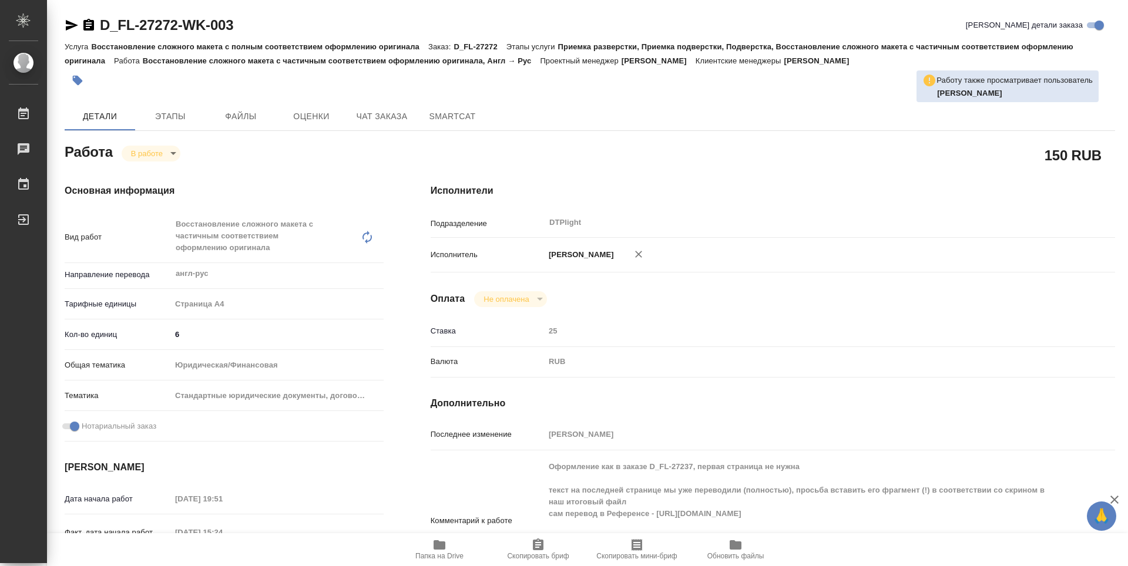
type textarea "x"
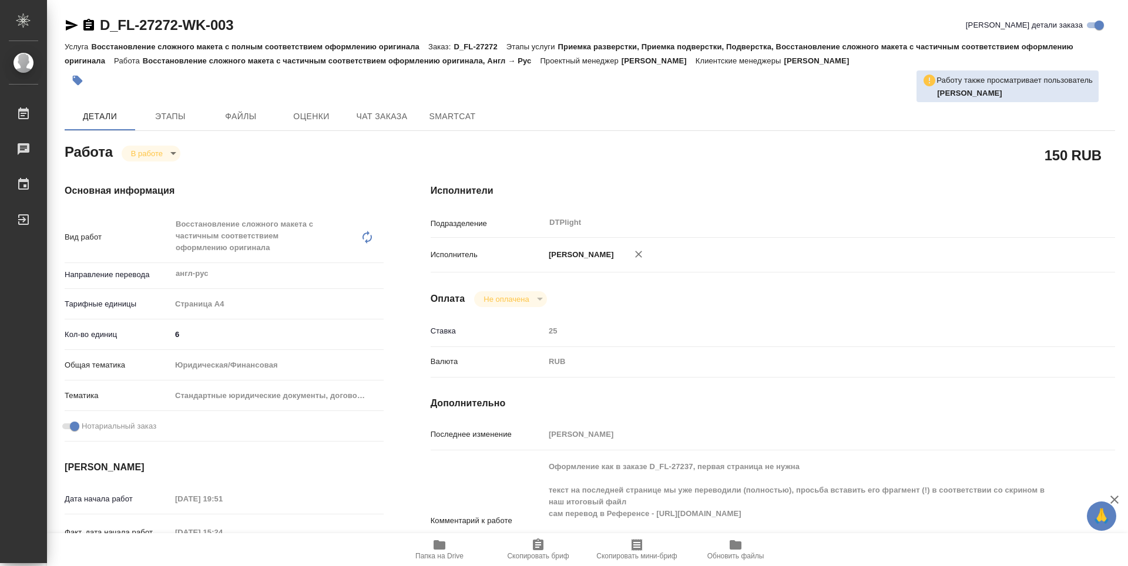
type textarea "x"
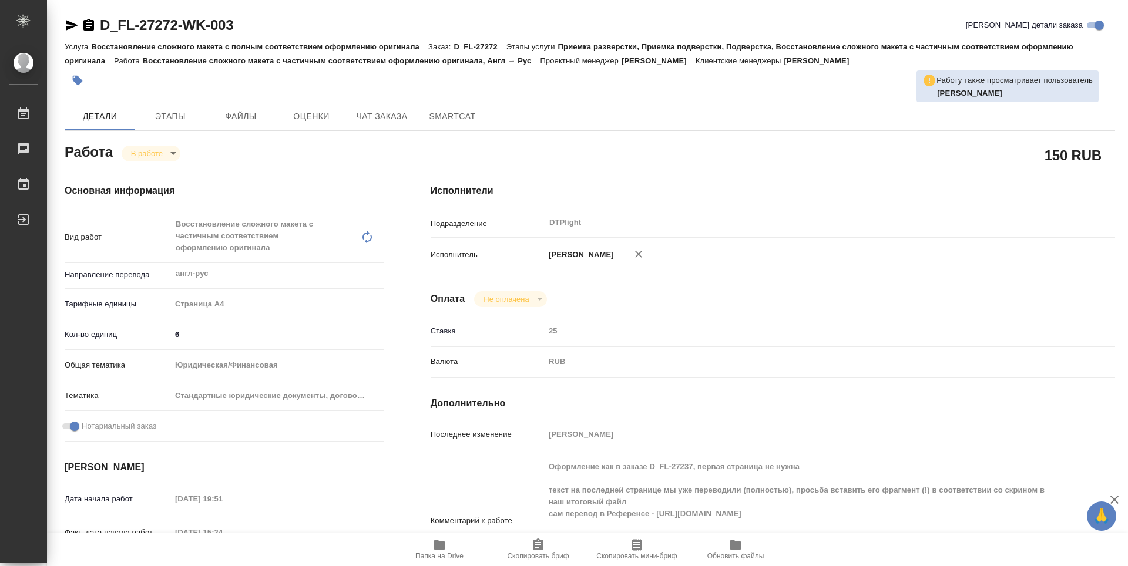
type textarea "x"
